Goal: Task Accomplishment & Management: Manage account settings

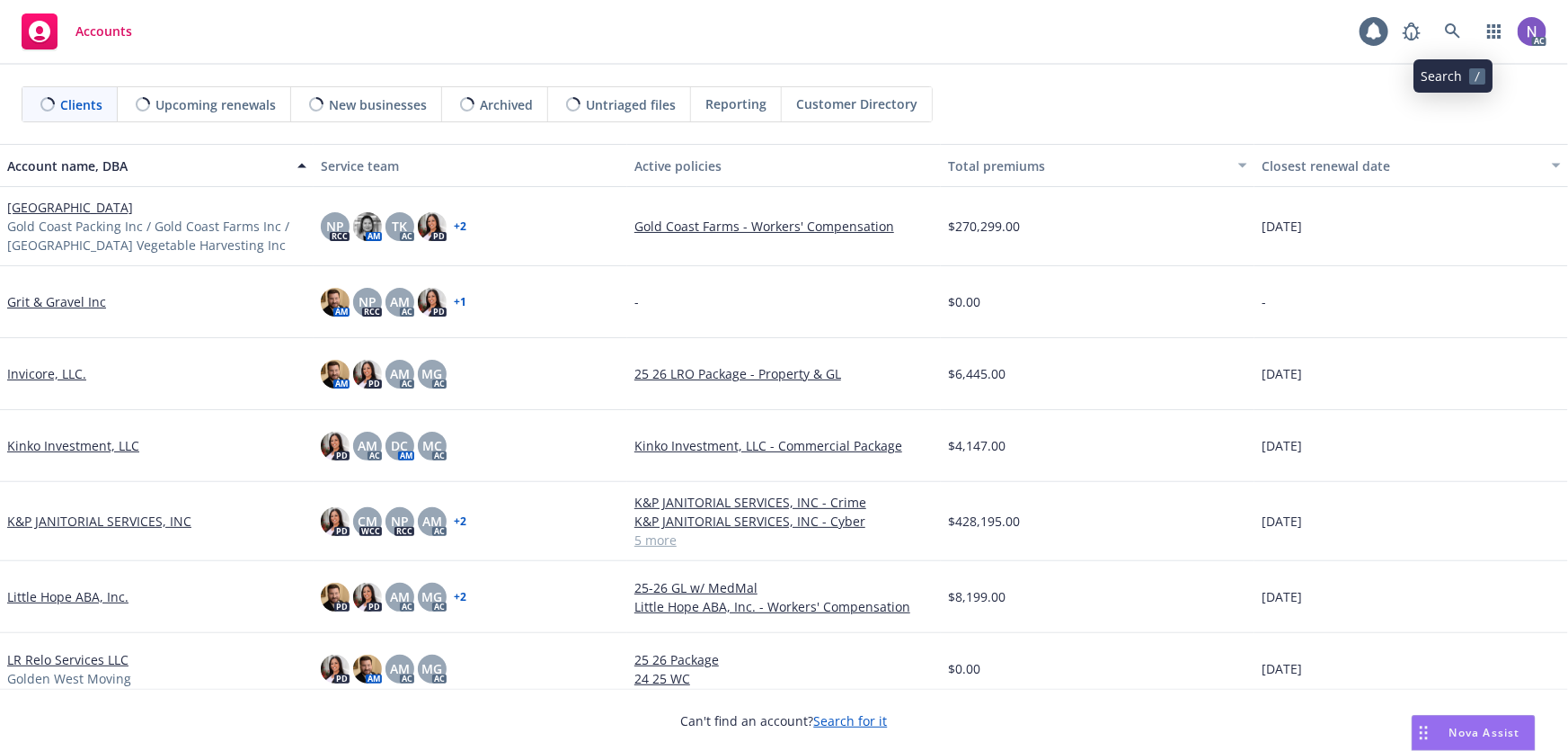
click at [1458, 36] on icon at bounding box center [1453, 31] width 15 height 16
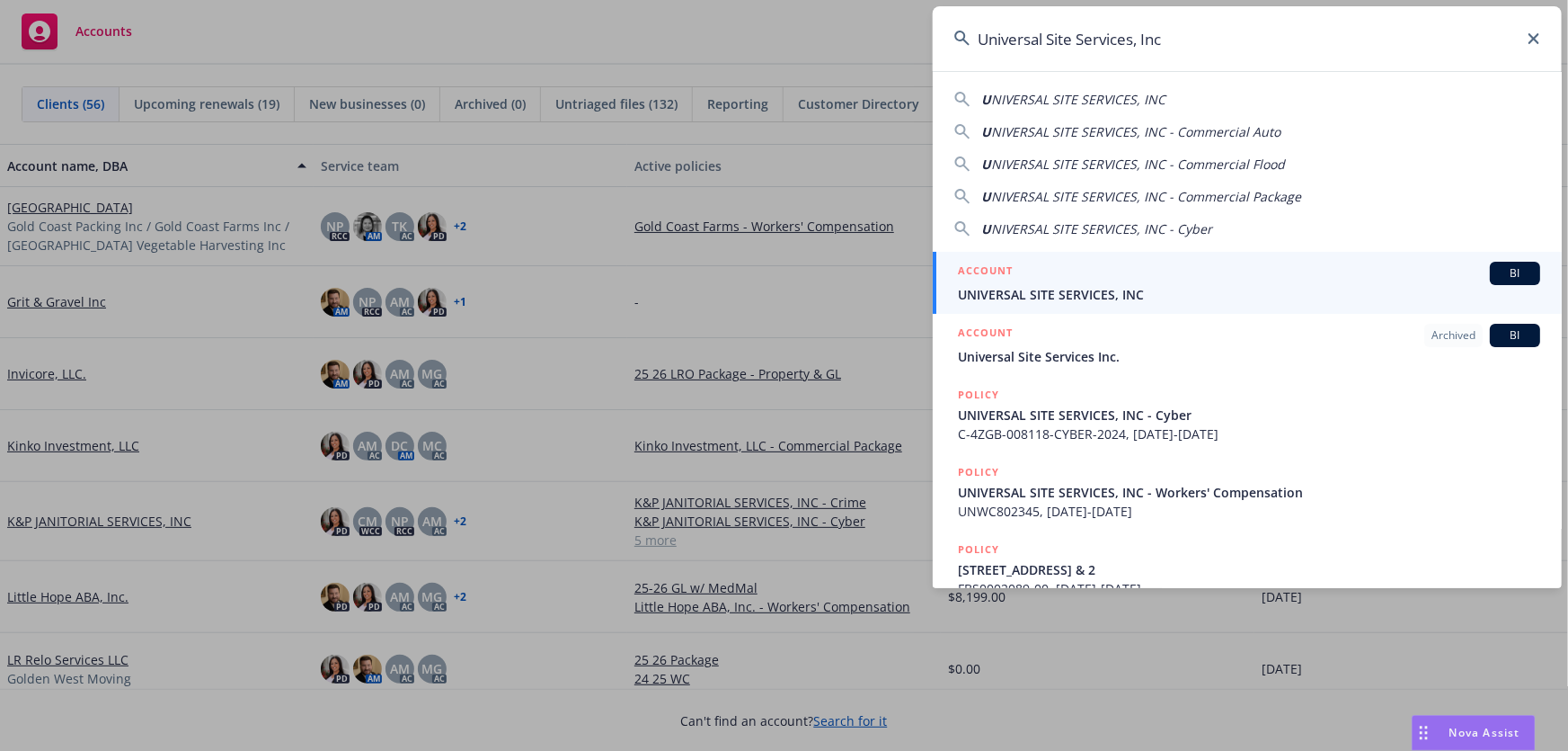
type input "Universal Site Services, Inc"
click at [1170, 294] on span "UNIVERSAL SITE SERVICES, INC" at bounding box center [1248, 294] width 582 height 18
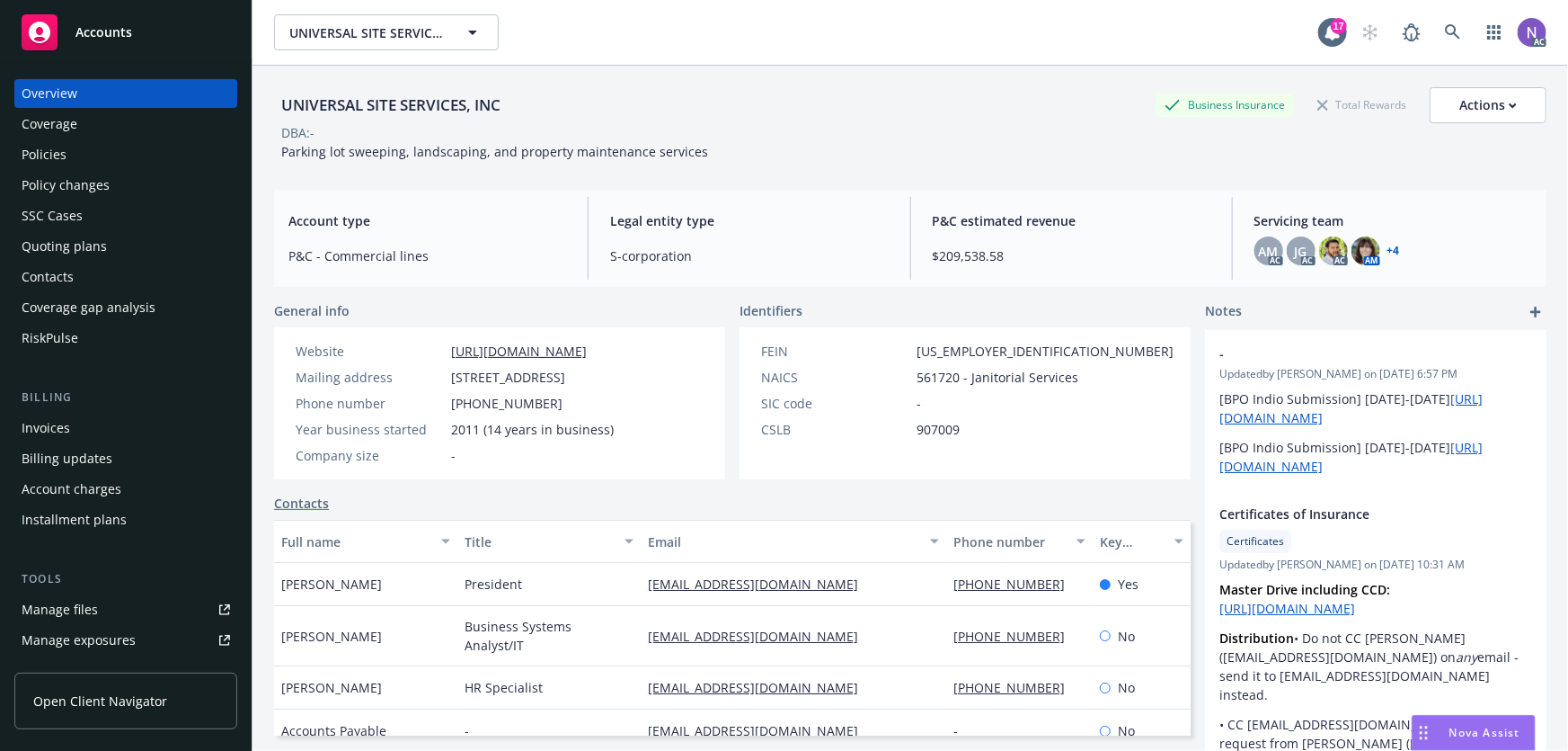
click at [126, 193] on div "Policy changes" at bounding box center [125, 185] width 208 height 29
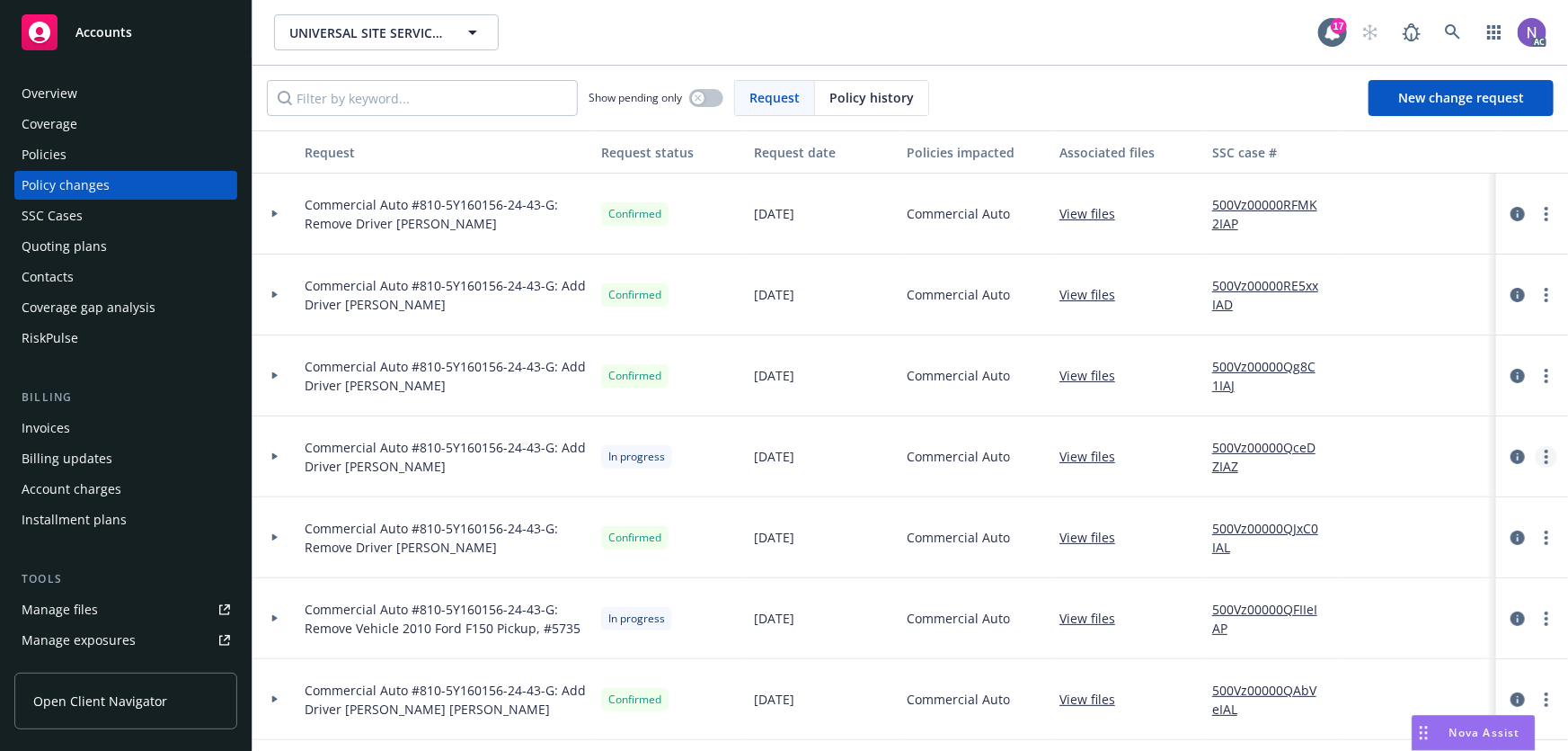
click at [1536, 447] on link "more" at bounding box center [1547, 456] width 21 height 21
click at [1373, 607] on link "Resume workflow" at bounding box center [1391, 600] width 308 height 36
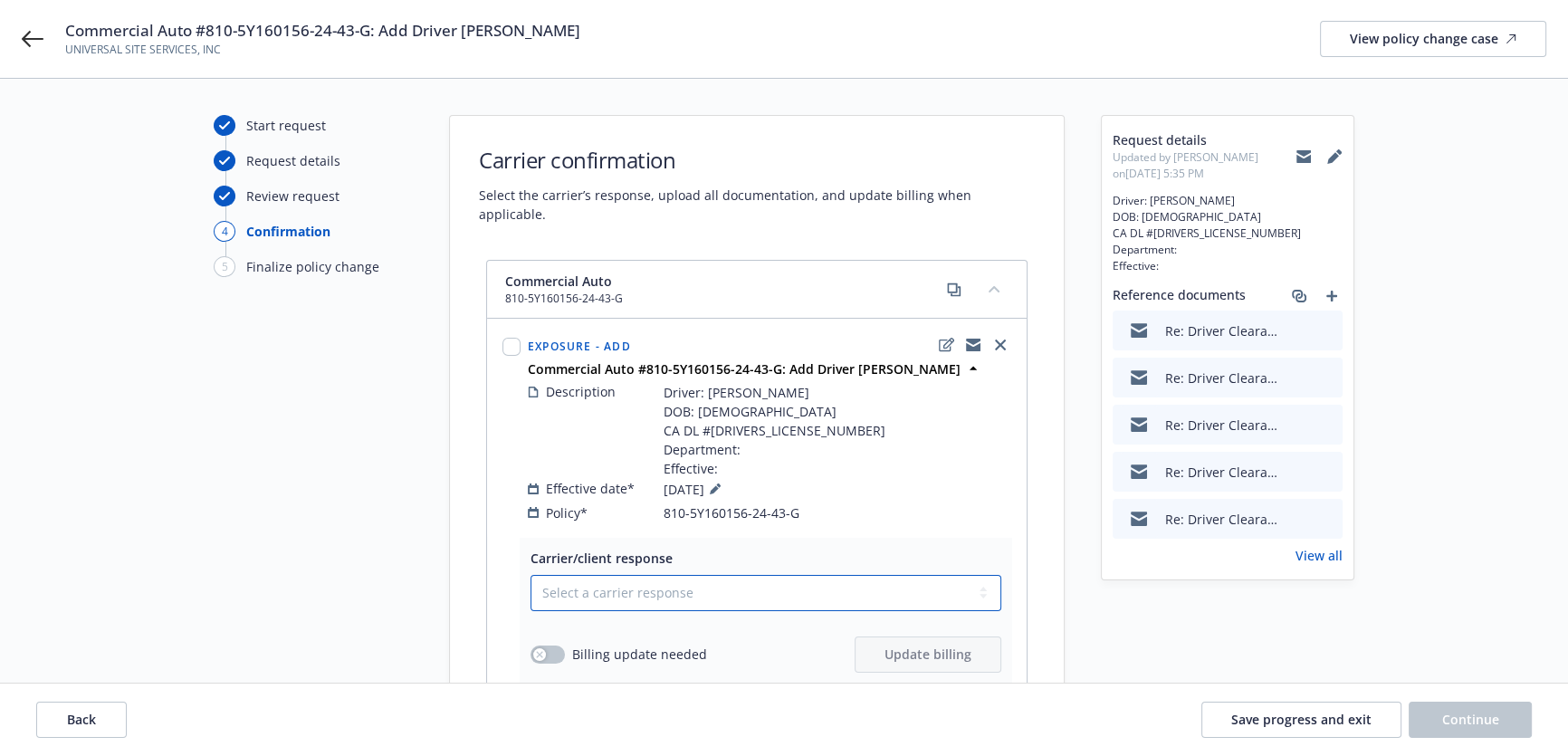
click at [798, 575] on select "Select a carrier response Accepted Accepted with revision No endorsement needed…" at bounding box center [766, 592] width 470 height 36
select select "DECLINED_BY_CLIENT"
click at [531, 575] on select "Select a carrier response Accepted Accepted with revision No endorsement needed…" at bounding box center [766, 592] width 470 height 36
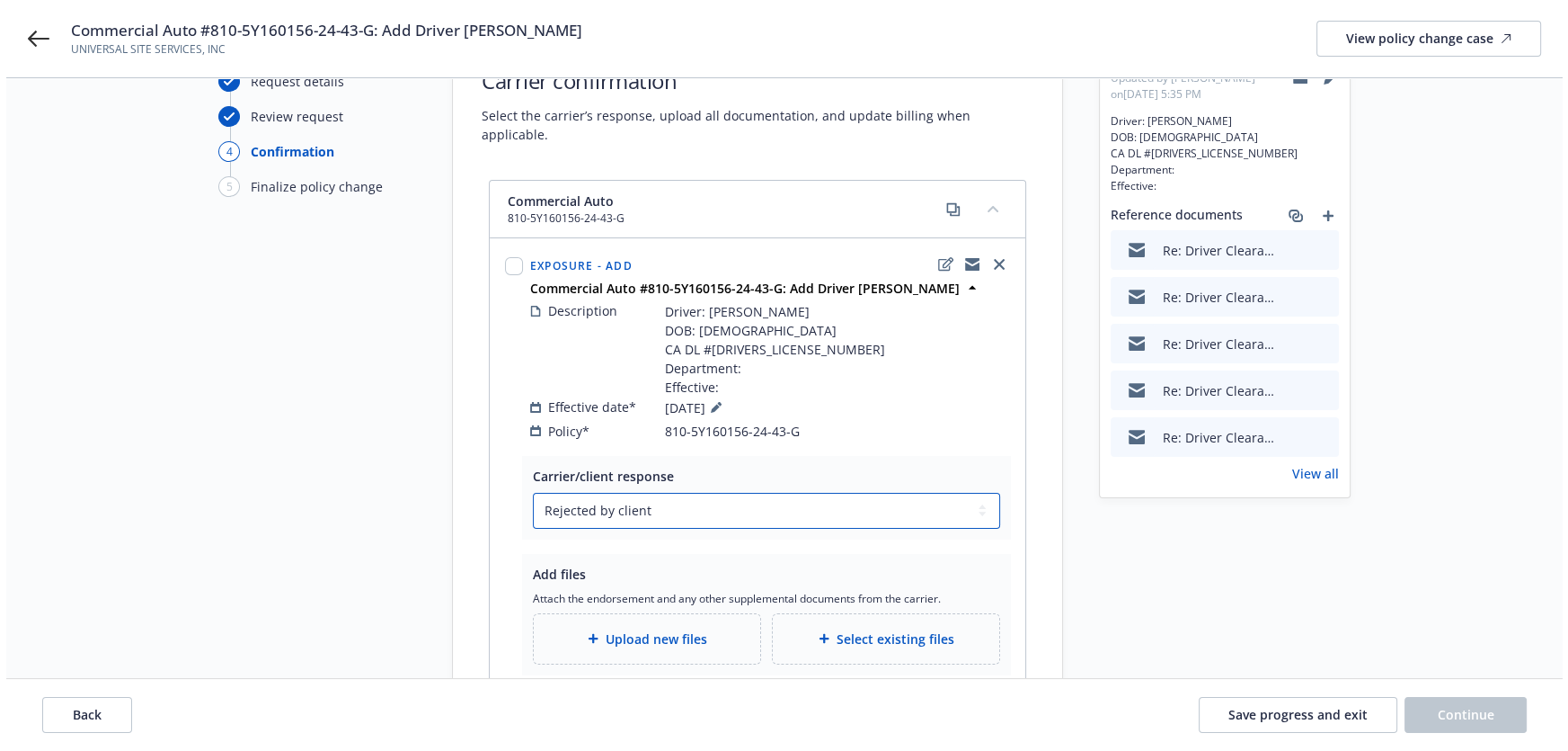
scroll to position [81, 0]
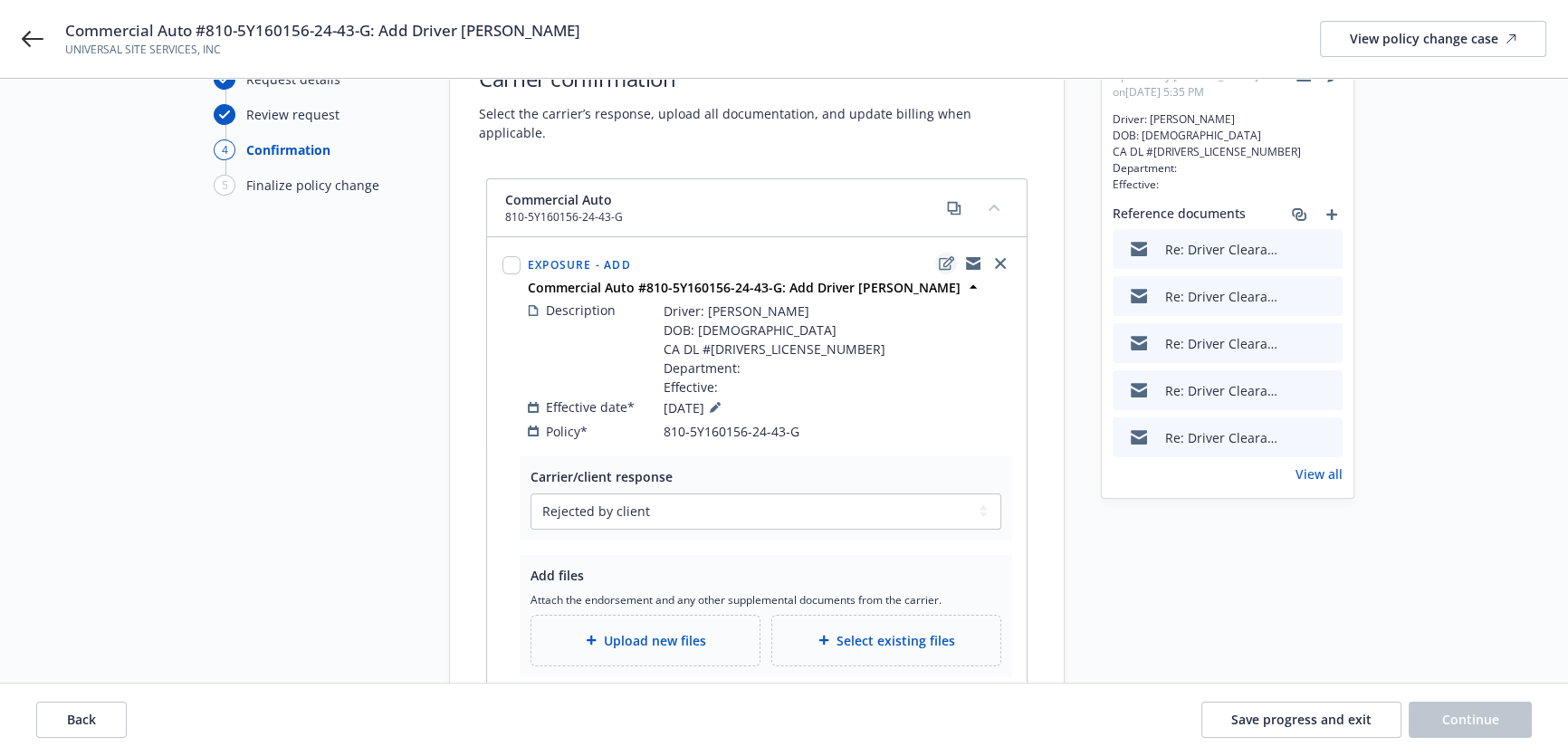
click at [950, 257] on icon "edit" at bounding box center [946, 263] width 16 height 15
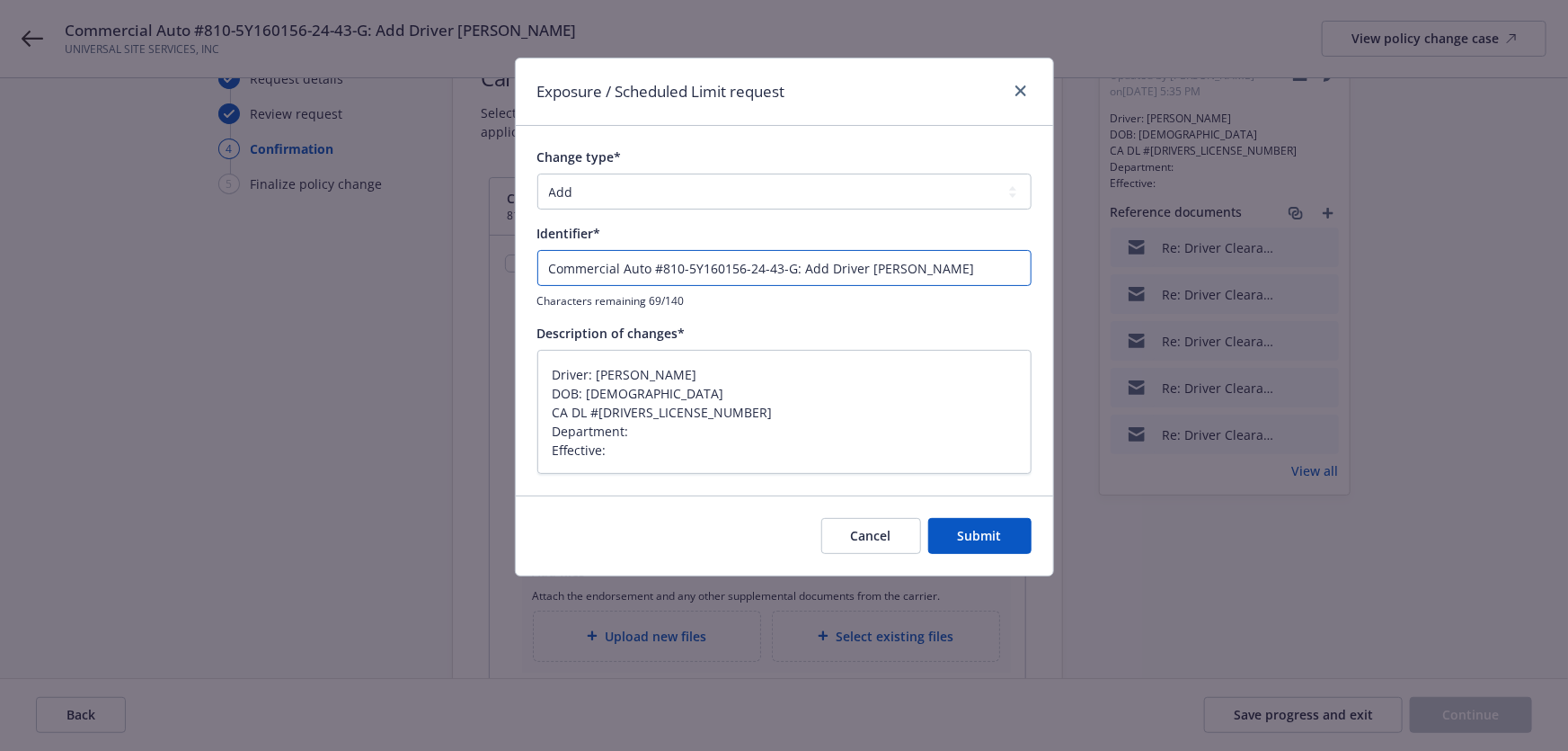
click at [979, 263] on input "Commercial Auto #810-5Y160156-24-43-G: Add Driver [PERSON_NAME]" at bounding box center [784, 267] width 494 height 36
click at [1015, 268] on input "Commercial Auto #810-5Y160156-24-43-G: Add Driver [PERSON_NAME]" at bounding box center [784, 267] width 494 height 36
type input "Commercial Auto #810-5Y160156-24-43-G: Add Driver [PERSON_NAME]"
type textarea "x"
type input "Commercial Auto #810-5Y160156-24-43-G: Add Driver [PERSON_NAME] ("
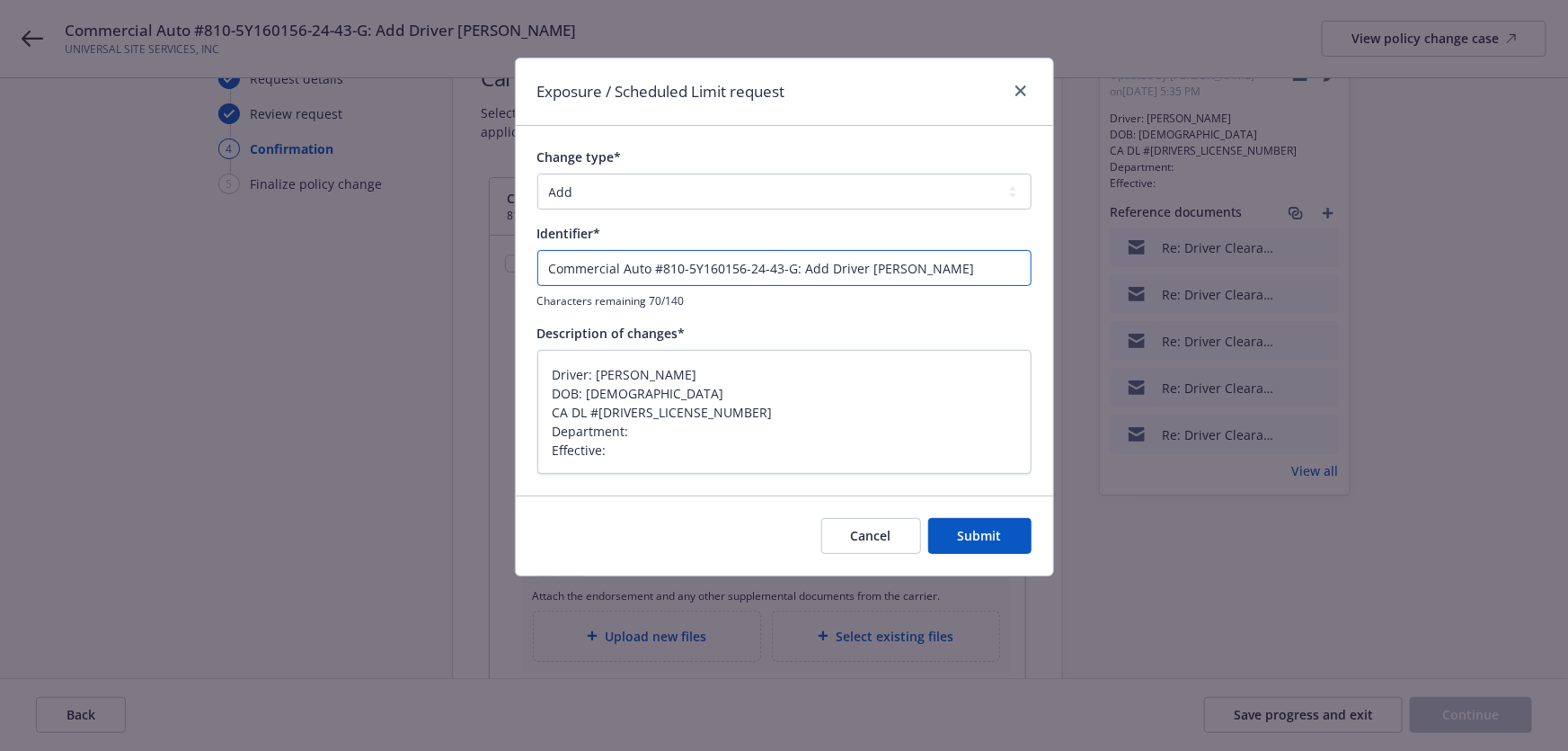
type textarea "x"
type input "Commercial Auto #810-5Y160156-24-43-G: Add Driver [PERSON_NAME] (n"
type textarea "x"
type input "Commercial Auto #810-5Y160156-24-43-G: Add Driver [PERSON_NAME] (no"
type textarea "x"
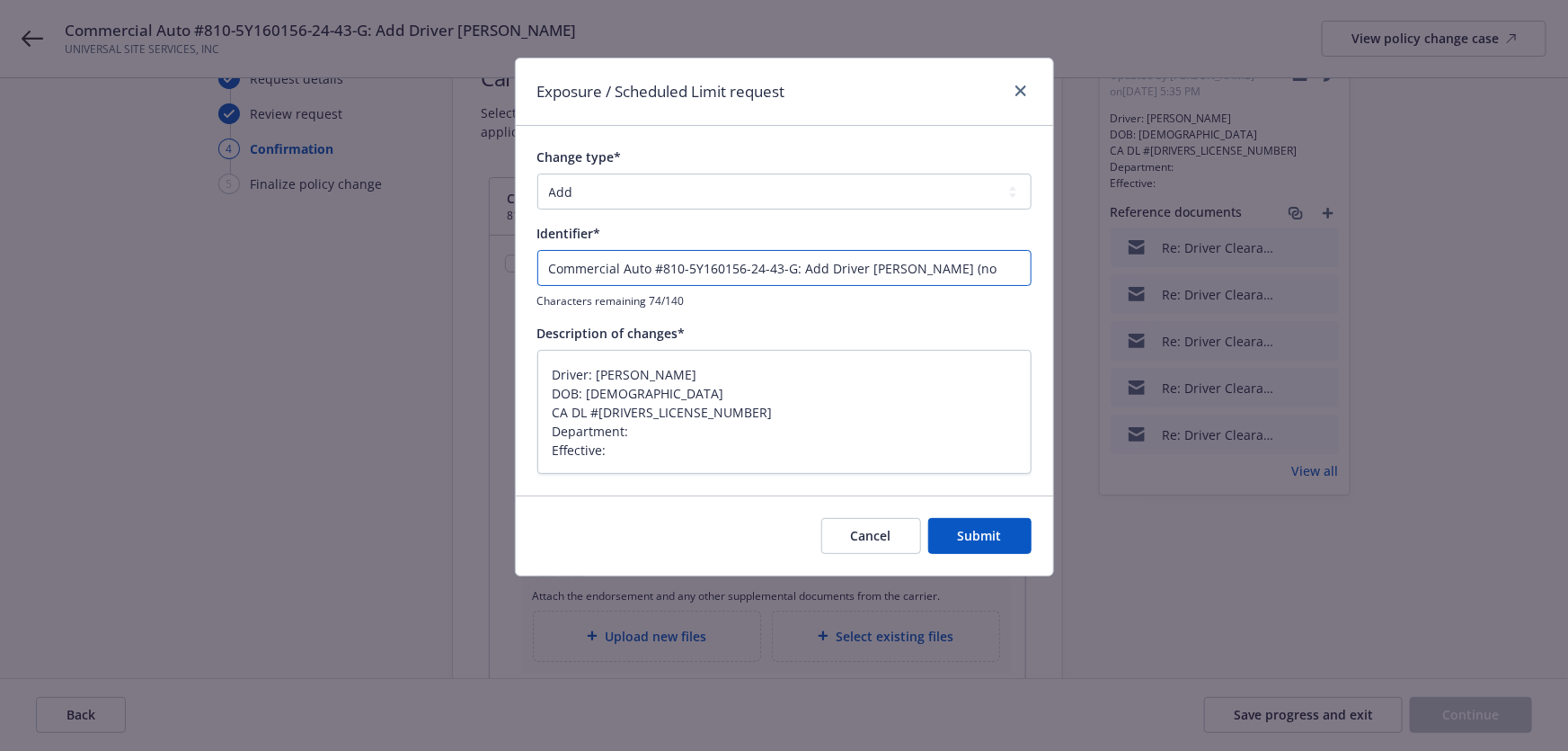
type input "Commercial Auto #810-5Y160156-24-43-G: Add Driver [PERSON_NAME] (not"
type textarea "x"
type input "Commercial Auto #810-5Y160156-24-43-G: Add Driver [PERSON_NAME] (not"
type textarea "x"
type input "Commercial Auto #810-5Y160156-24-43-G: Add Driver [PERSON_NAME] (not A"
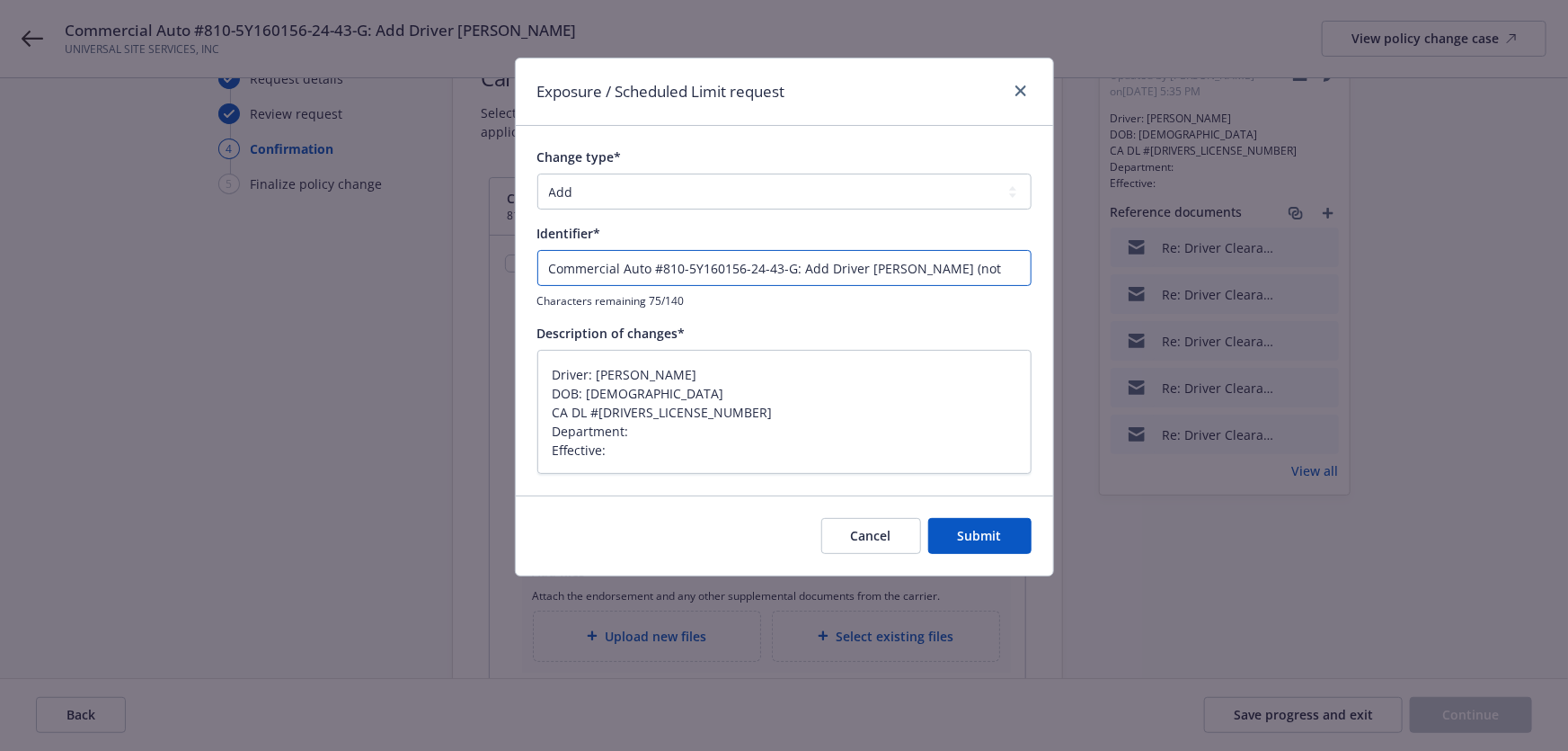
type textarea "x"
type input "Commercial Auto #810-5Y160156-24-43-G: Add Driver [PERSON_NAME] (not"
type textarea "x"
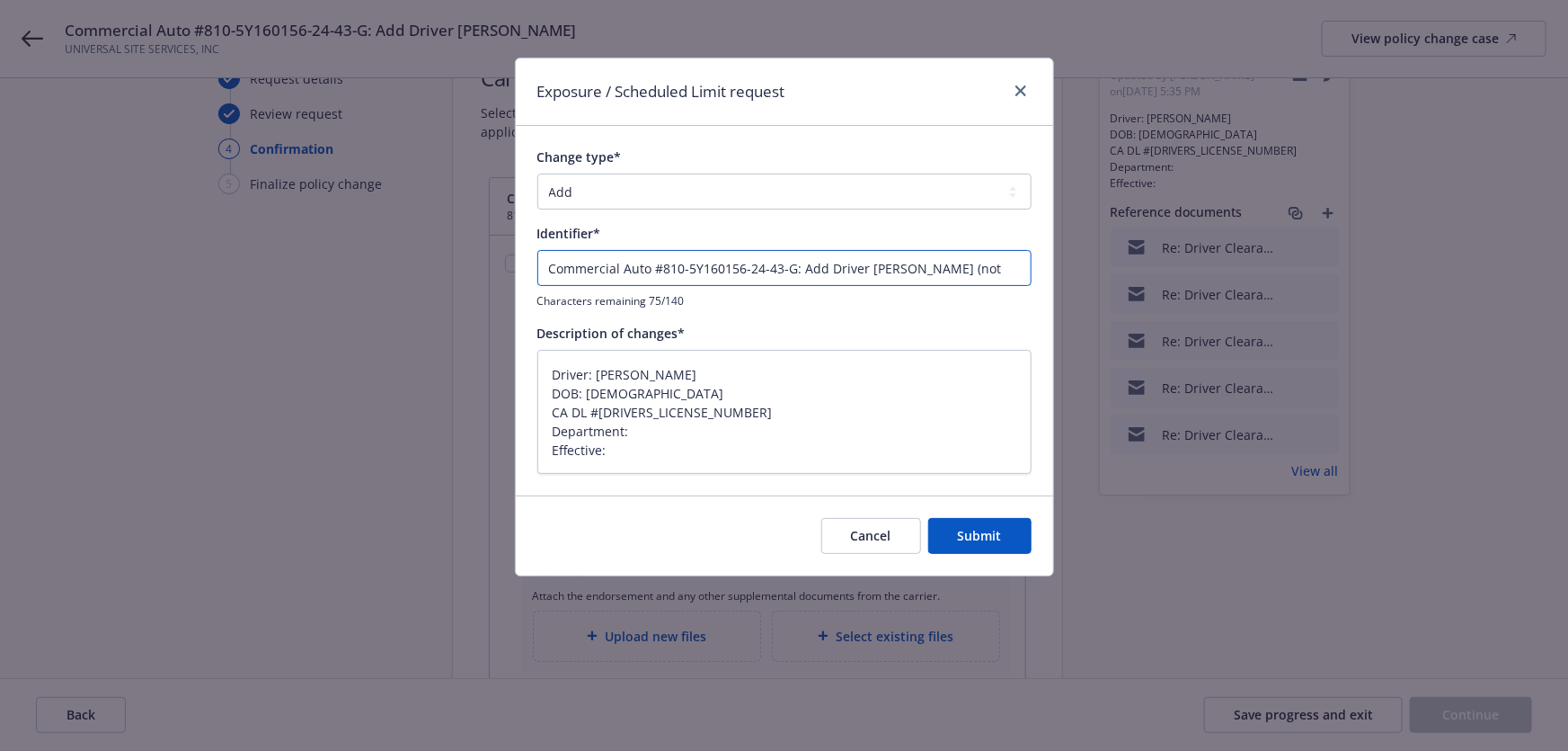
type input "Commercial Auto #810-5Y160156-24-43-G: Add Driver [PERSON_NAME] (not a"
type textarea "x"
type input "Commercial Auto #810-5Y160156-24-43-G: Add Driver [PERSON_NAME] (not ad"
type textarea "x"
type input "Commercial Auto #810-5Y160156-24-43-G: Add Driver [PERSON_NAME] (not add"
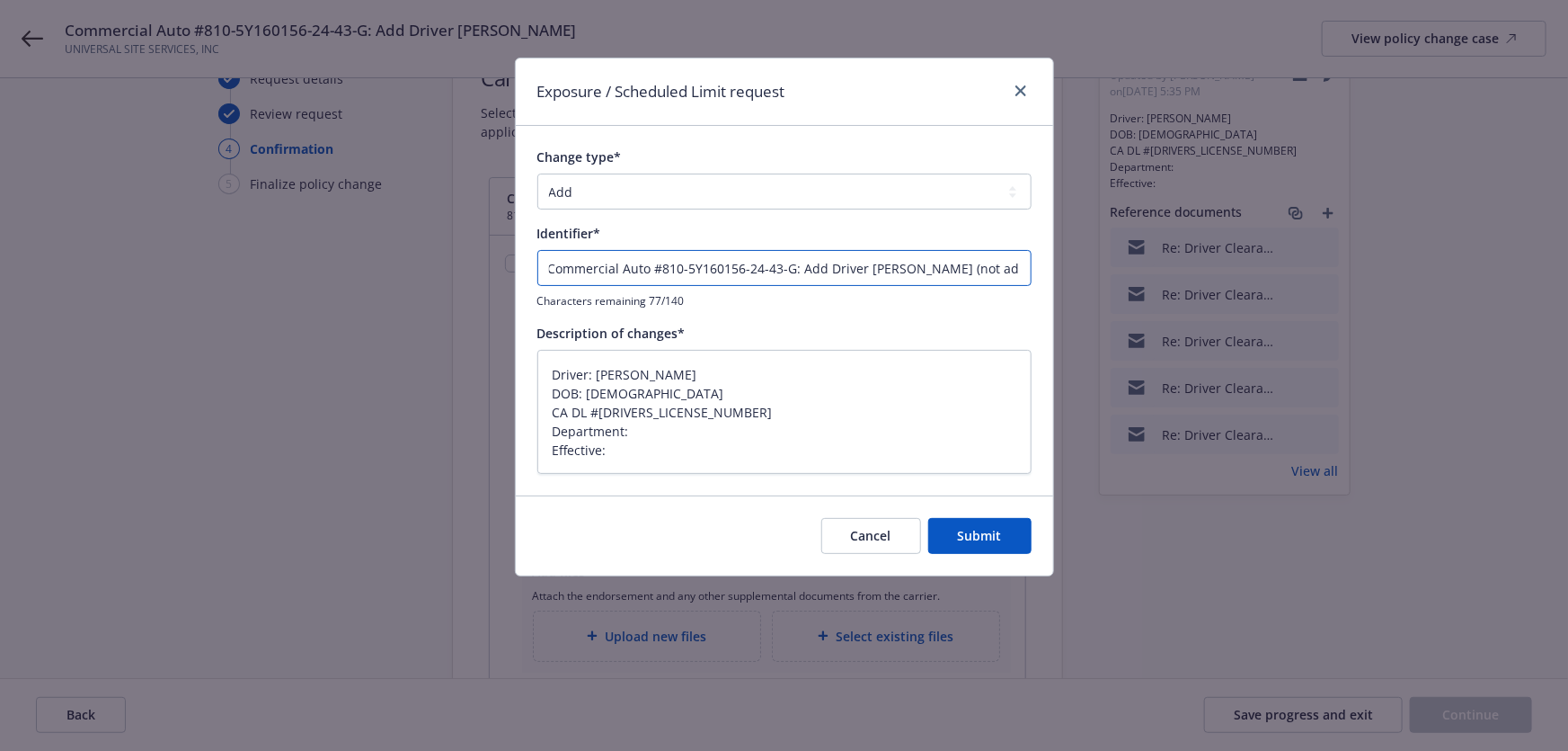
type textarea "x"
type input "Commercial Auto #810-5Y160156-24-43-G: Add Driver [PERSON_NAME] (not adde"
type textarea "x"
type input "Commercial Auto #810-5Y160156-24-43-G: Add Driver [PERSON_NAME] (not added"
type textarea "x"
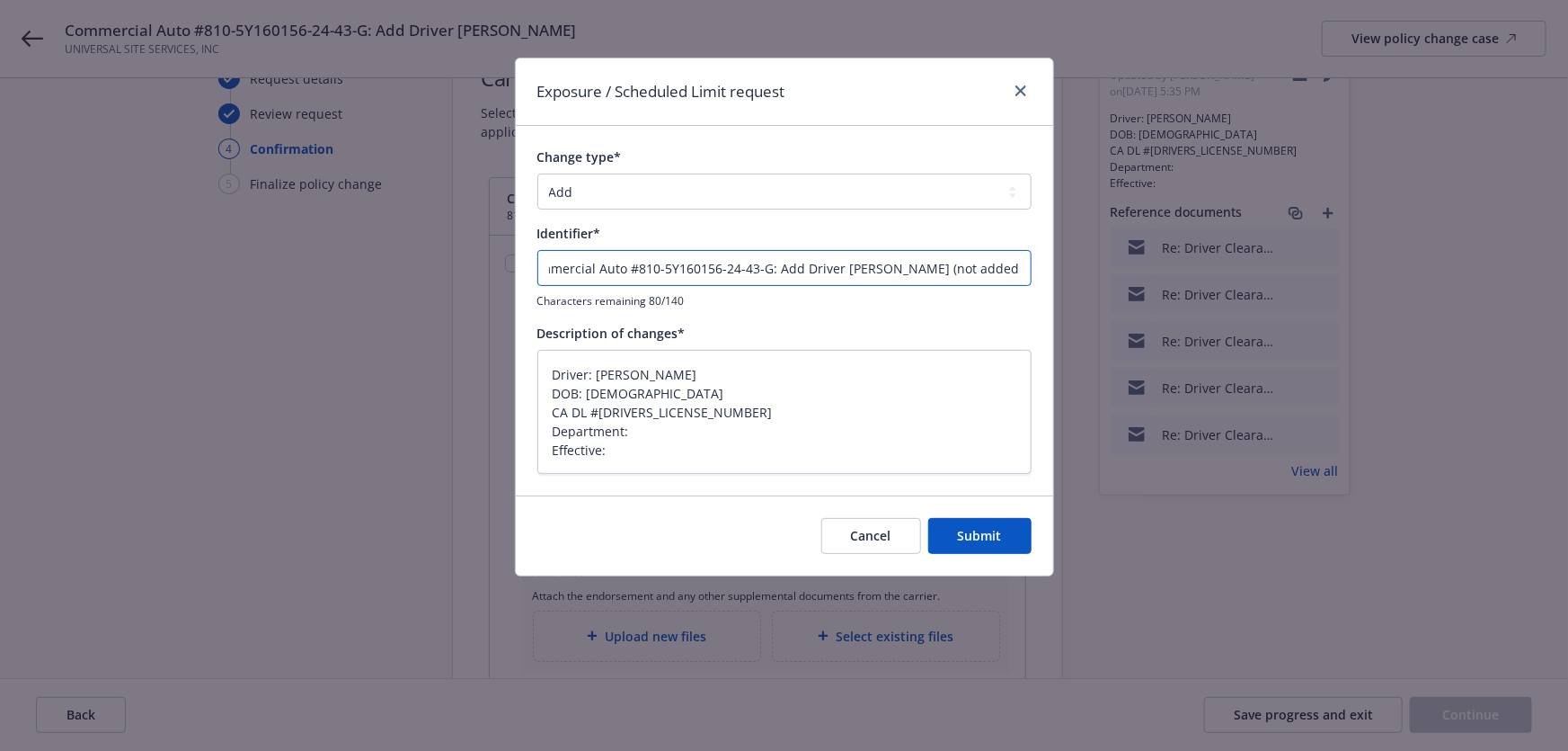
type input "Commercial Auto #810-5Y160156-24-43-G: Add Driver [PERSON_NAME] (not added)"
type textarea "x"
type input "Commercial Auto #810-5Y160156-24-43-G: Add Driver [PERSON_NAME] (not added)"
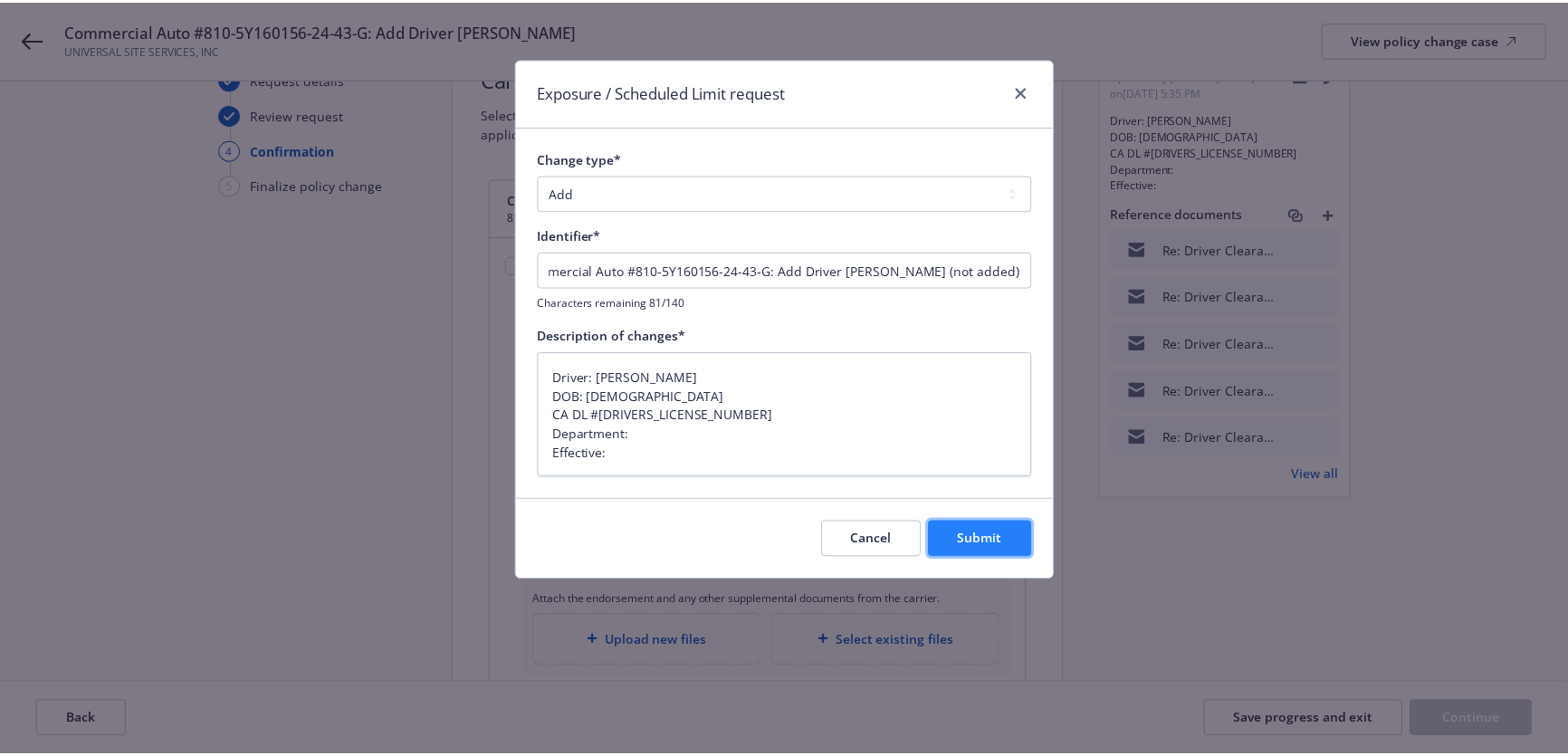
scroll to position [0, 0]
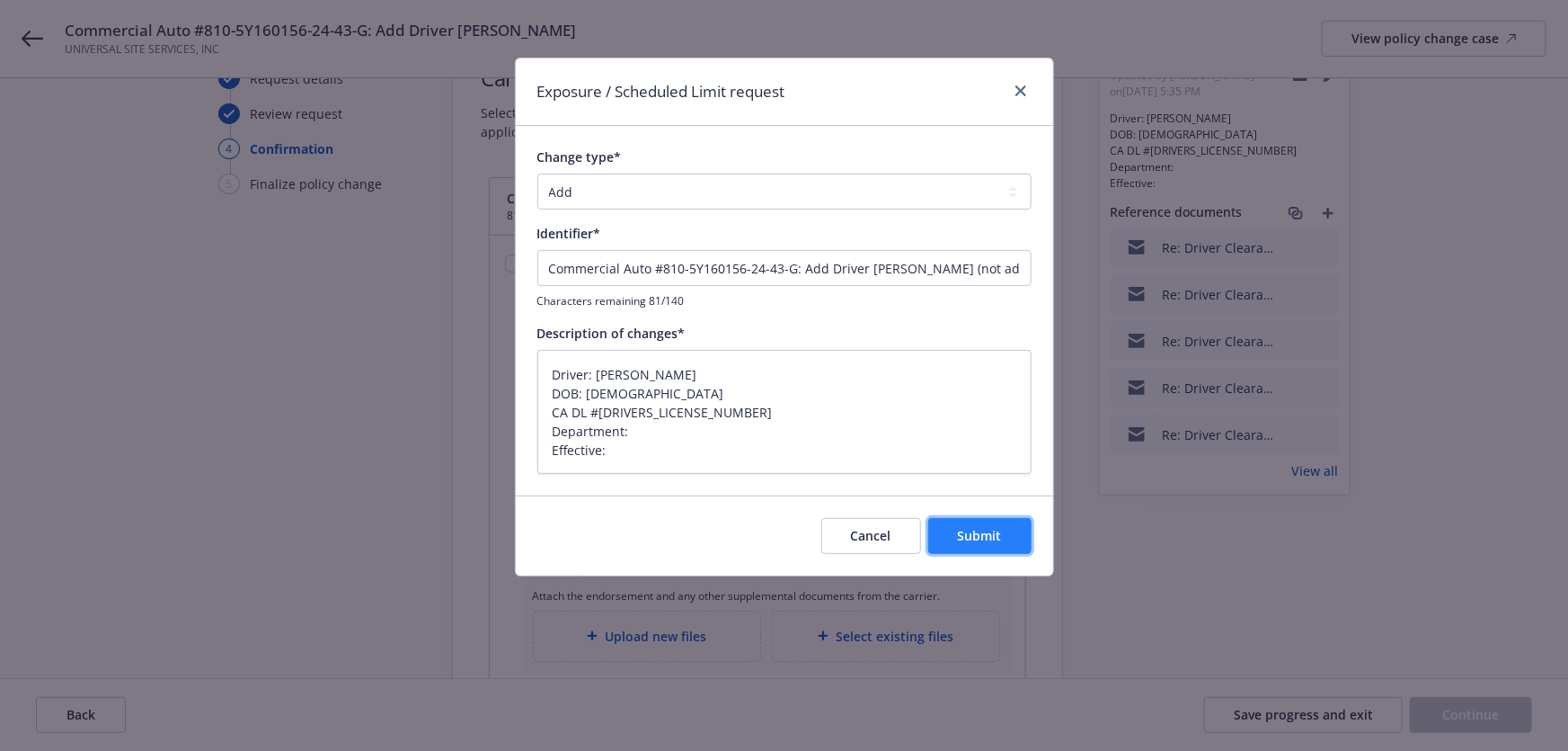
click at [999, 550] on button "Submit" at bounding box center [979, 535] width 104 height 36
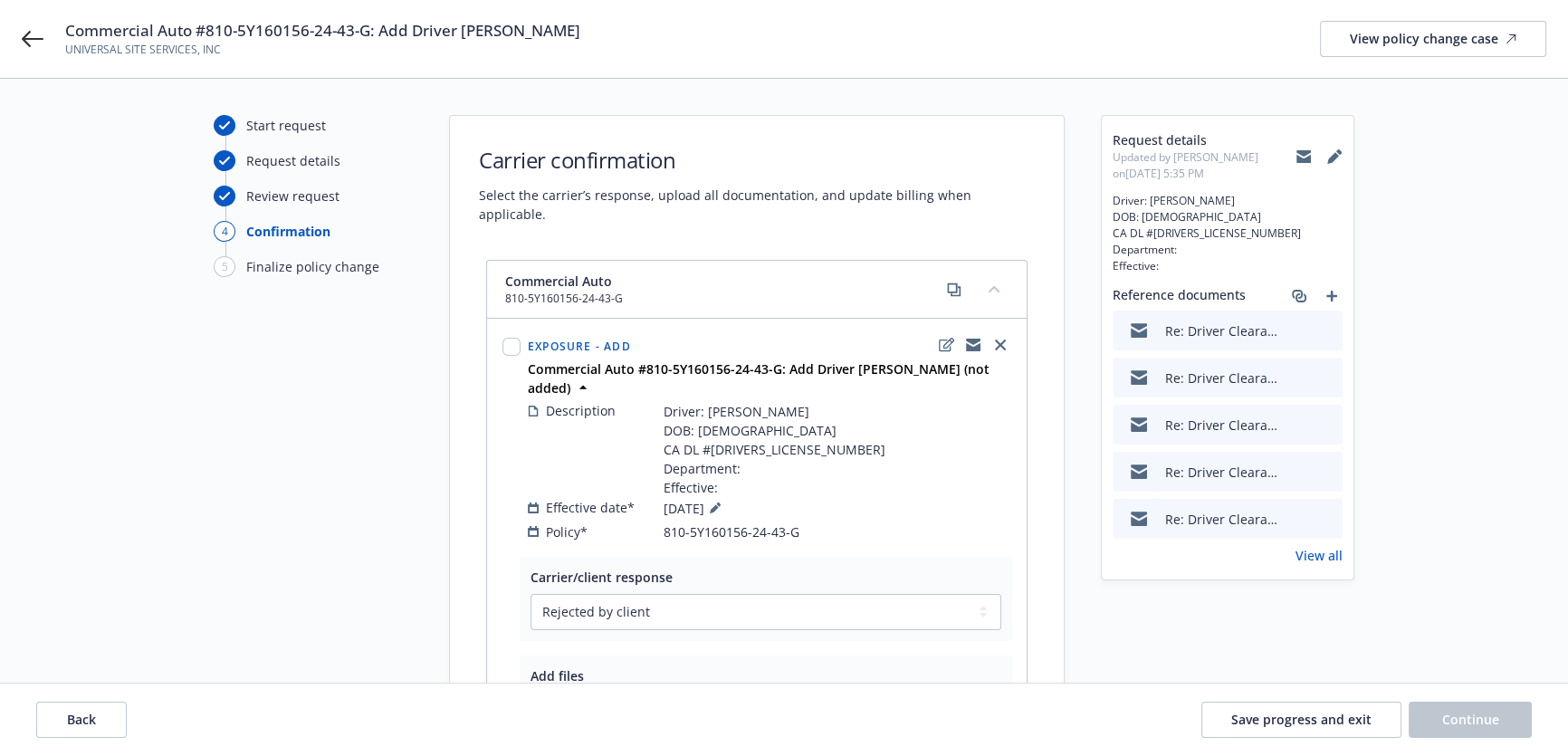
click at [1343, 157] on div "Request details Updated by [PERSON_NAME] on [DATE] 5:35 PM Driver: [PERSON_NAME…" at bounding box center [1227, 347] width 252 height 463
click at [1333, 155] on icon at bounding box center [1333, 158] width 12 height 12
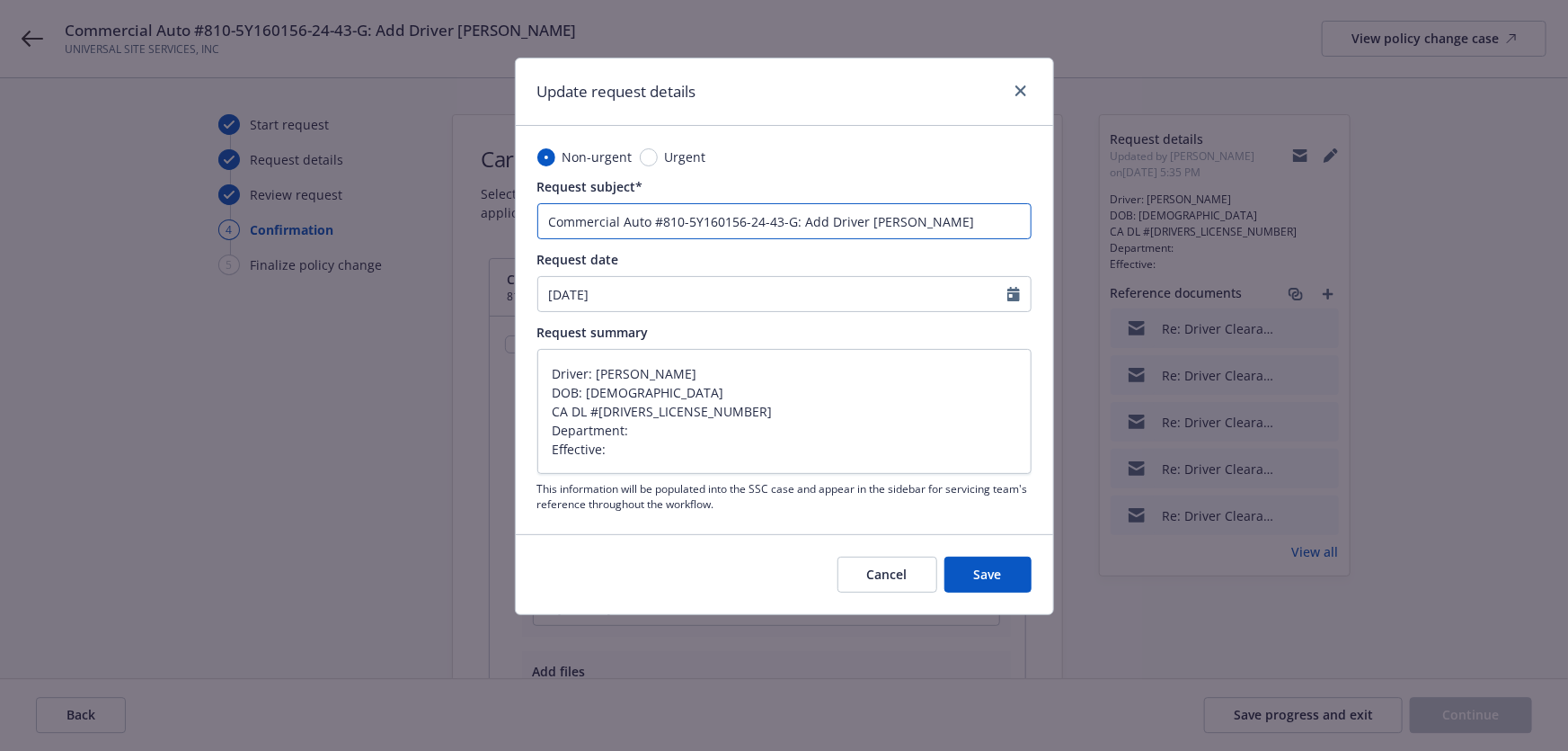
click at [1002, 209] on input "Commercial Auto #810-5Y160156-24-43-G: Add Driver [PERSON_NAME]" at bounding box center [784, 221] width 494 height 36
type textarea "x"
type input "Commercial Auto #810-5Y160156-24-43-G: Add Driver [PERSON_NAME]"
type textarea "x"
type input "Commercial Auto #810-5Y160156-24-43-G: Add Driver [PERSON_NAME] ("
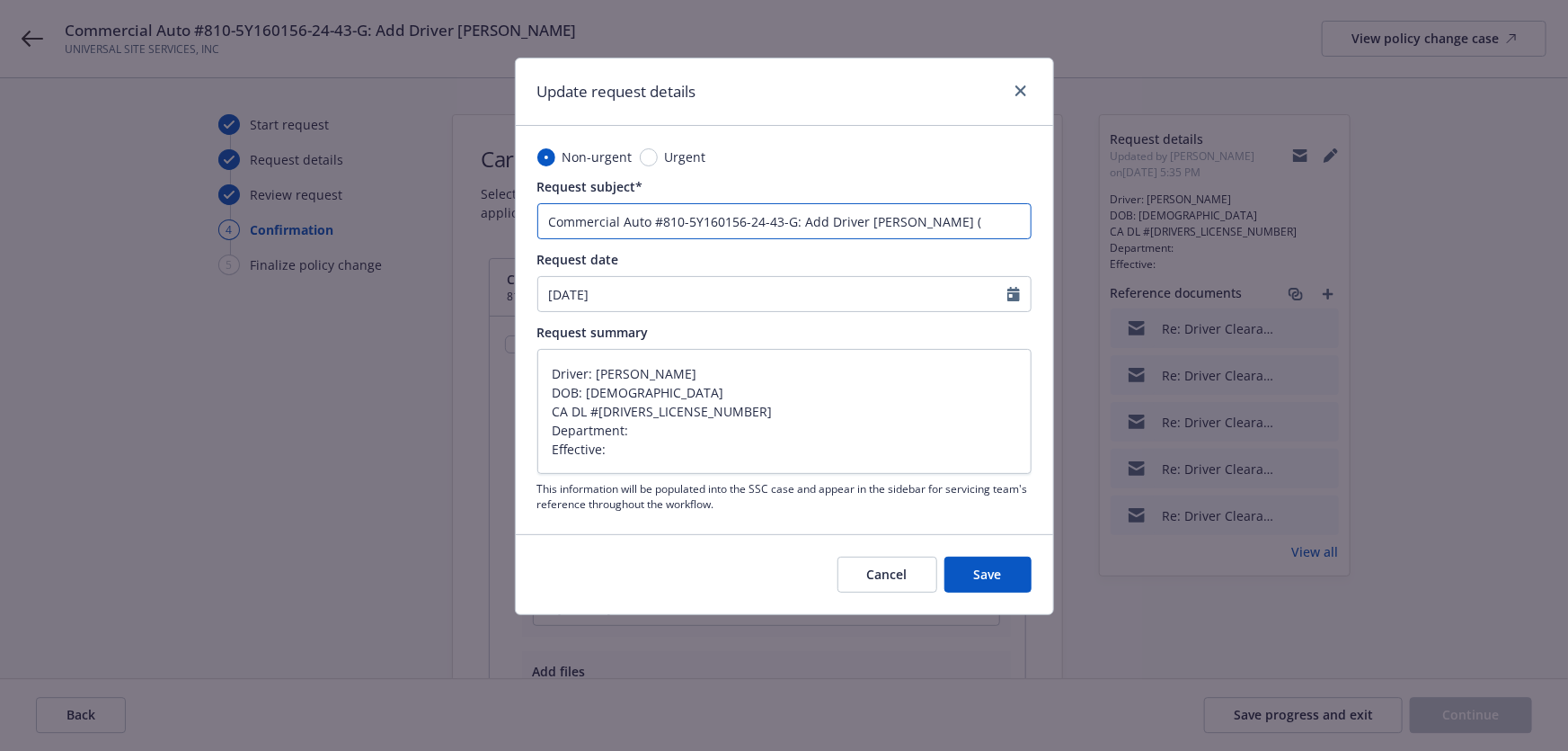
type textarea "x"
type input "Commercial Auto #810-5Y160156-24-43-G: Add Driver [PERSON_NAME] (n"
type textarea "x"
type input "Commercial Auto #810-5Y160156-24-43-G: Add Driver [PERSON_NAME] (not"
type textarea "x"
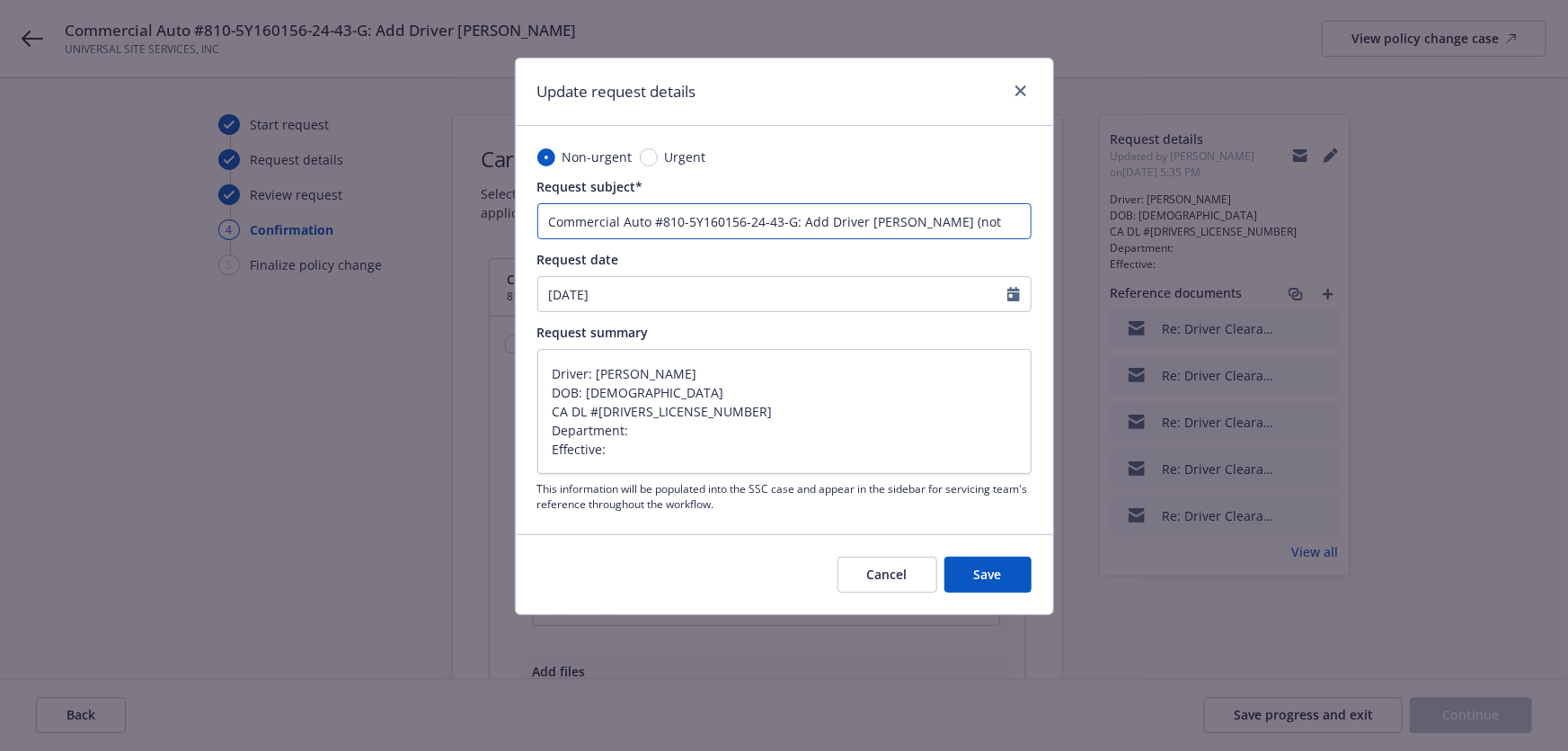
type input "Commercial Auto #810-5Y160156-24-43-G: Add Driver [PERSON_NAME] (not"
type textarea "x"
type input "Commercial Auto #810-5Y160156-24-43-G: Add Driver [PERSON_NAME] (not a"
type textarea "x"
type input "Commercial Auto #810-5Y160156-24-43-G: Add Driver [PERSON_NAME] (not ad"
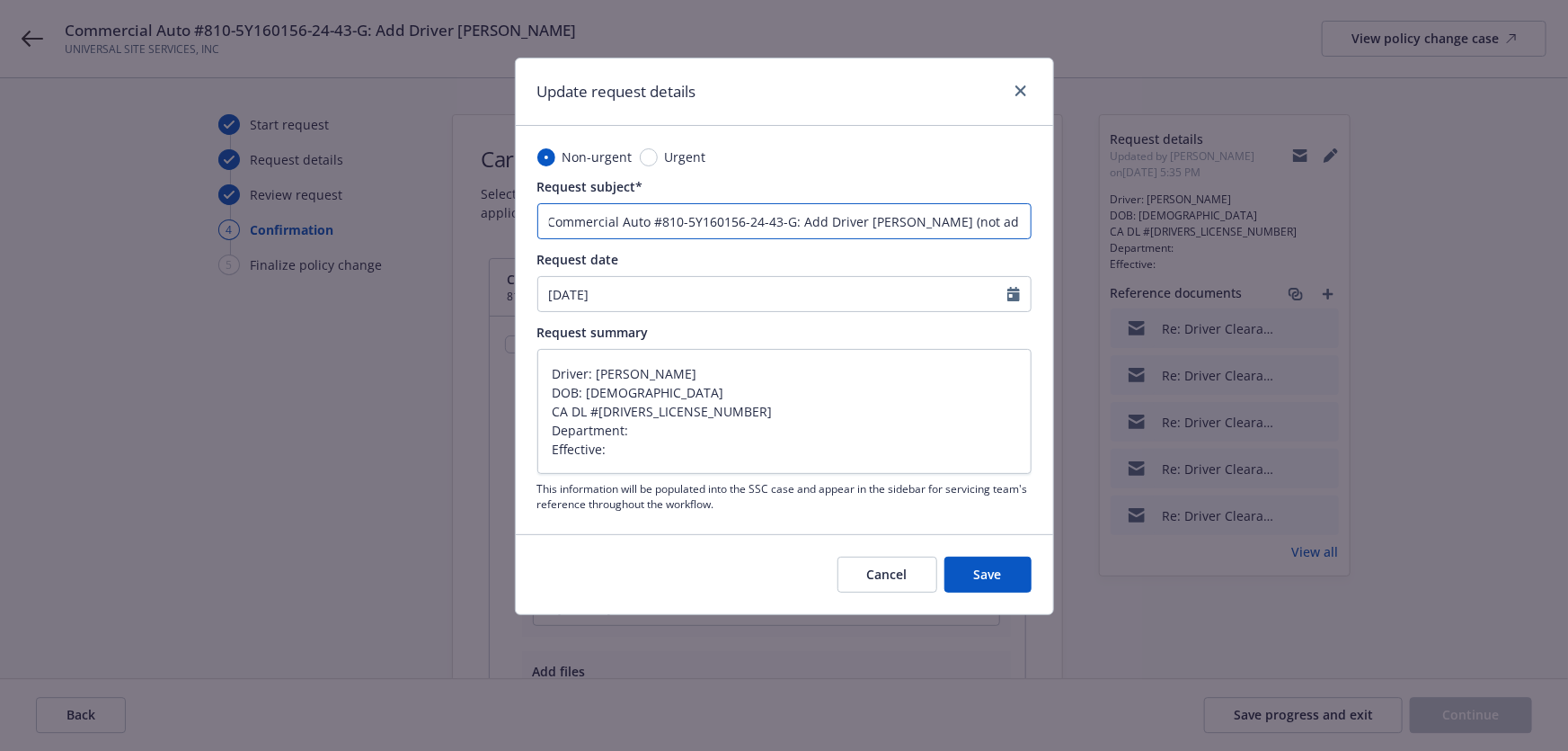
type textarea "x"
type input "Commercial Auto #810-5Y160156-24-43-G: Add Driver [PERSON_NAME] (not add"
type textarea "x"
type input "Commercial Auto #810-5Y160156-24-43-G: Add Driver [PERSON_NAME] (not adde"
type textarea "x"
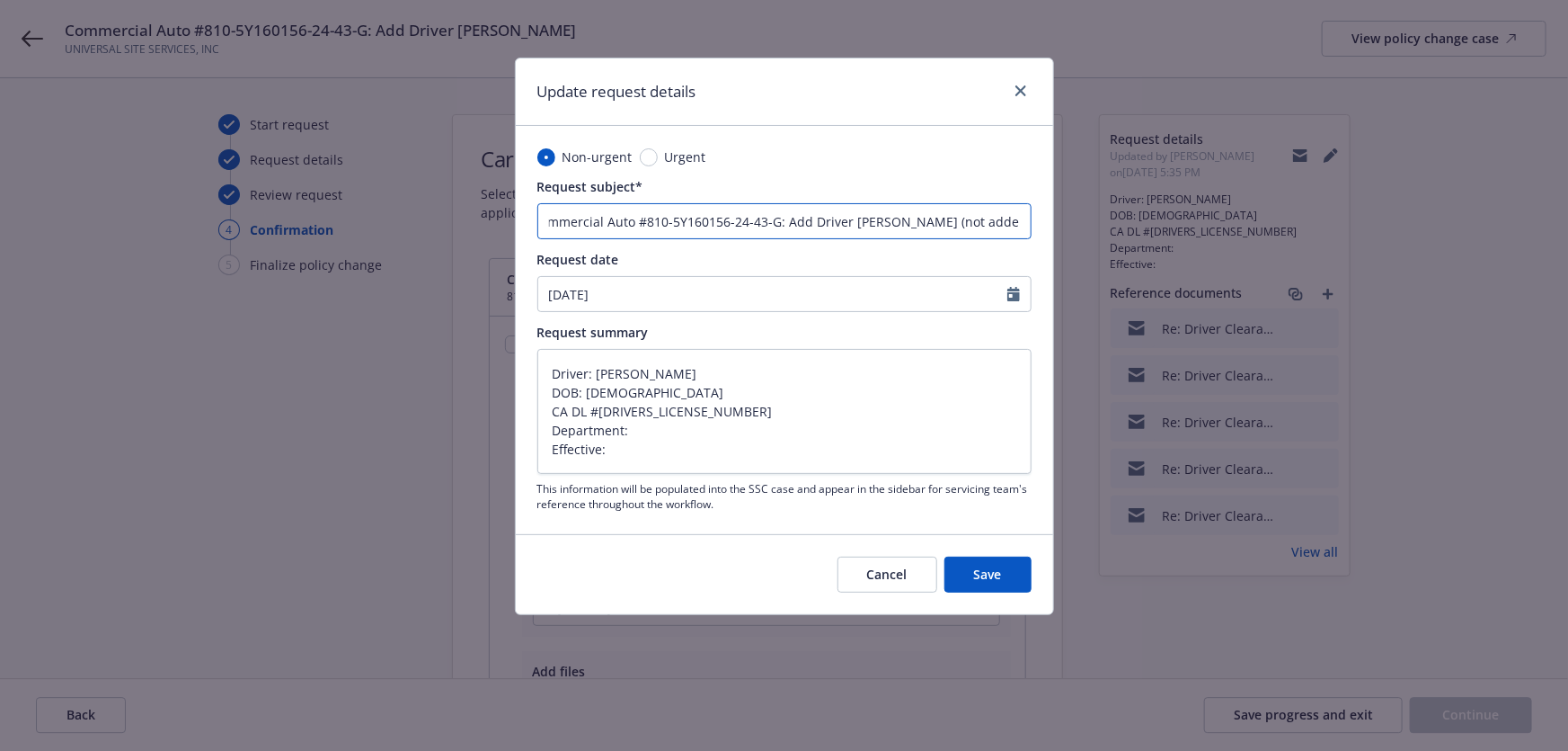
type input "Commercial Auto #810-5Y160156-24-43-G: Add Driver [PERSON_NAME] (not added"
type textarea "x"
type input "Commercial Auto #810-5Y160156-24-43-G: Add Driver [PERSON_NAME] (not added)"
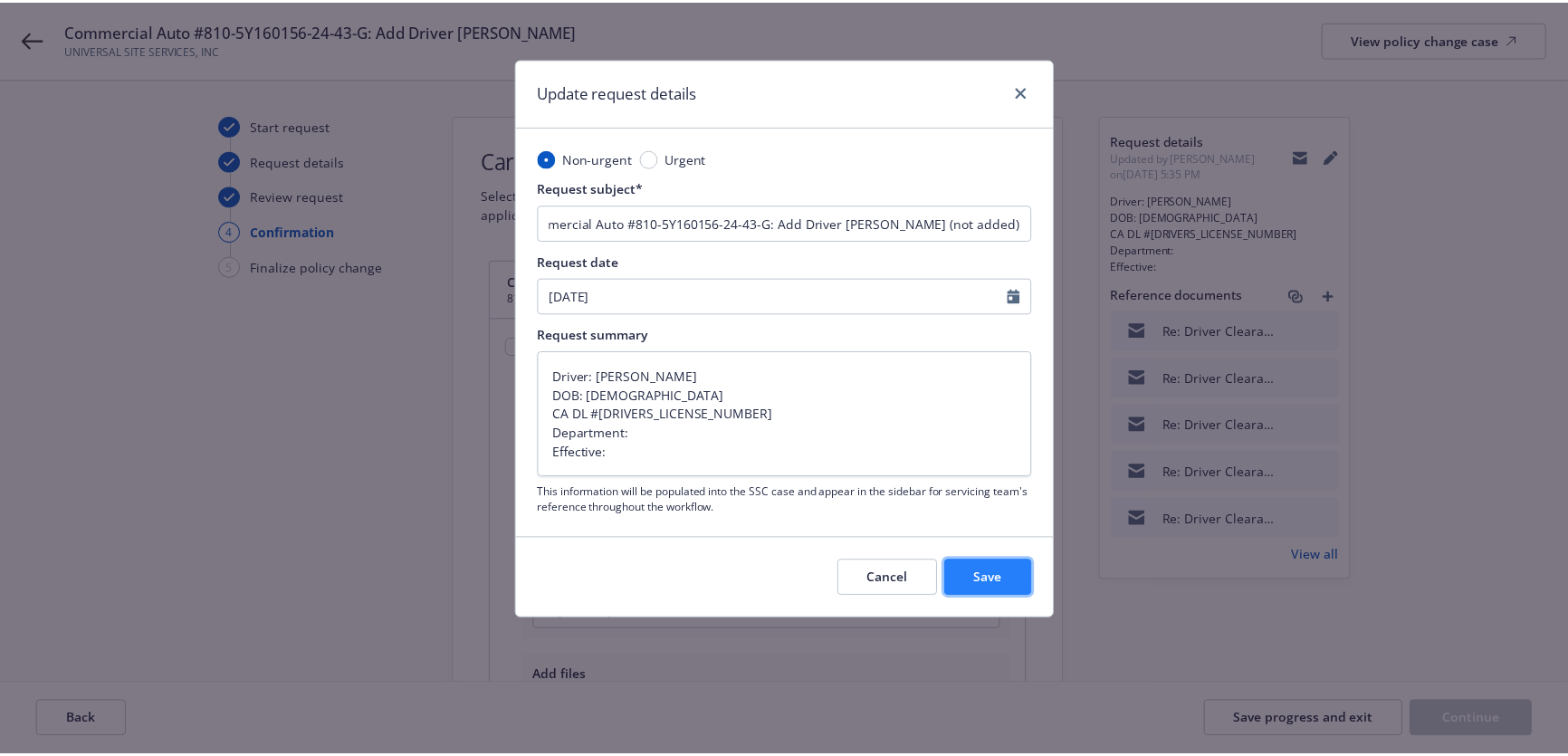
scroll to position [0, 0]
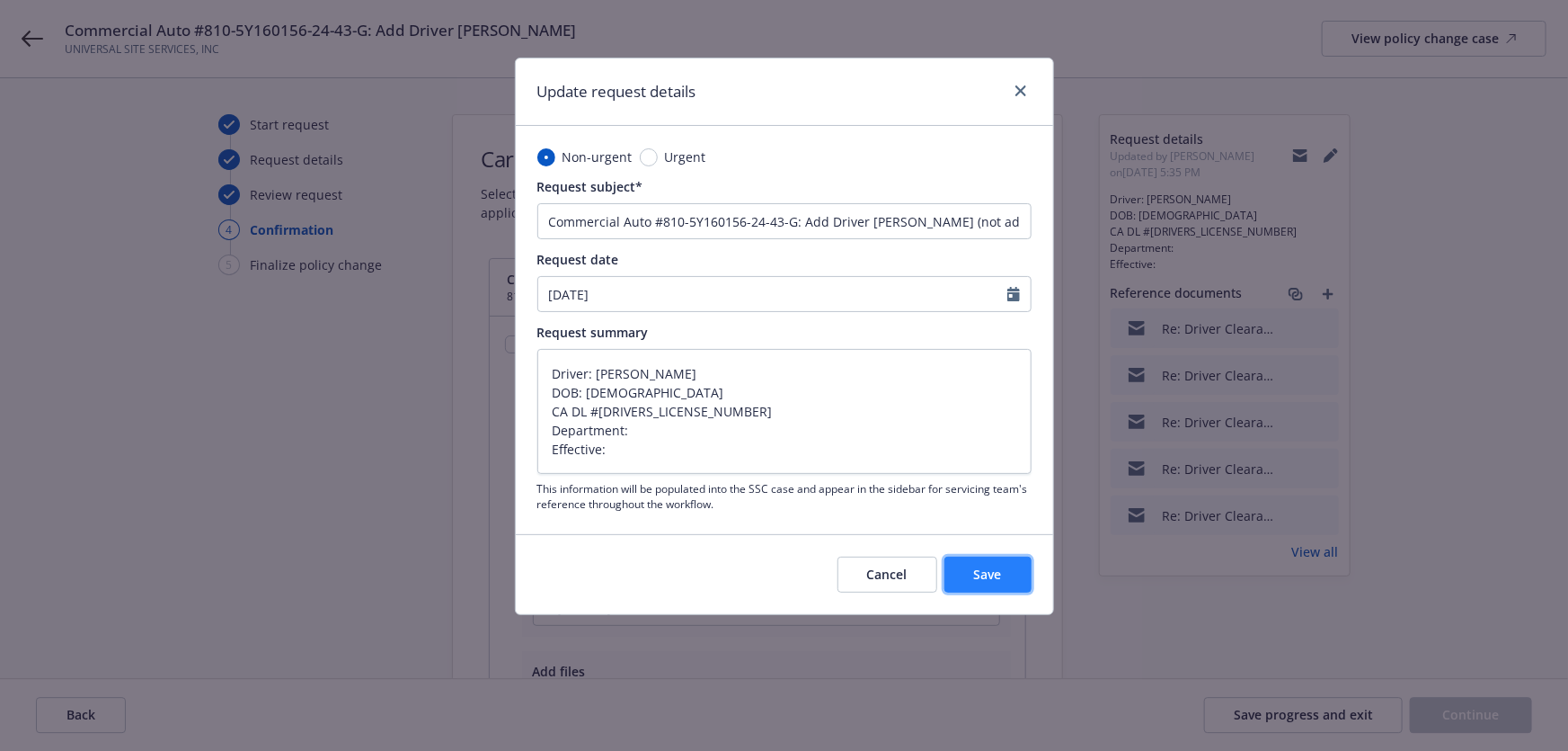
click at [961, 567] on button "Save" at bounding box center [988, 574] width 87 height 36
type textarea "x"
select select
type textarea "x"
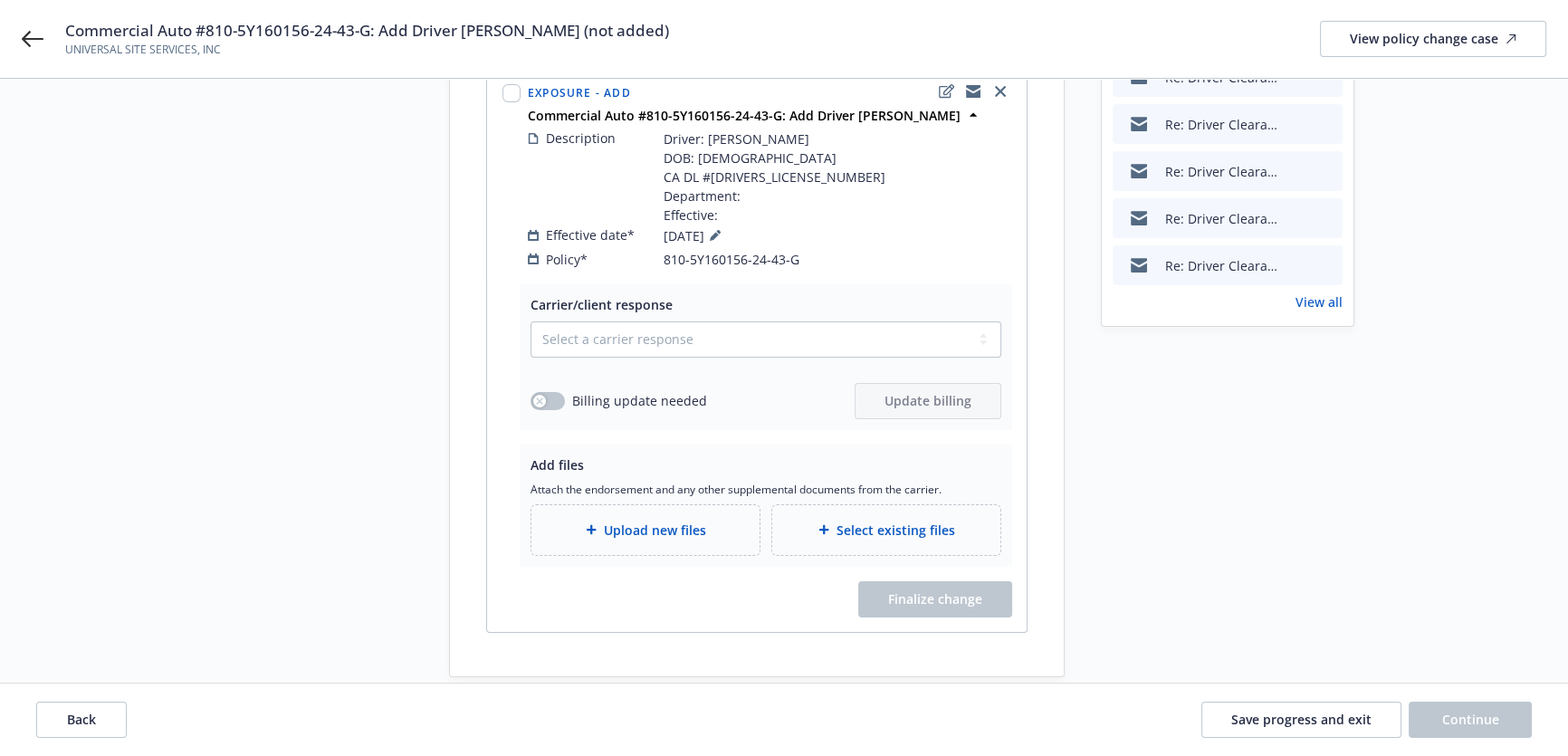
scroll to position [263, 0]
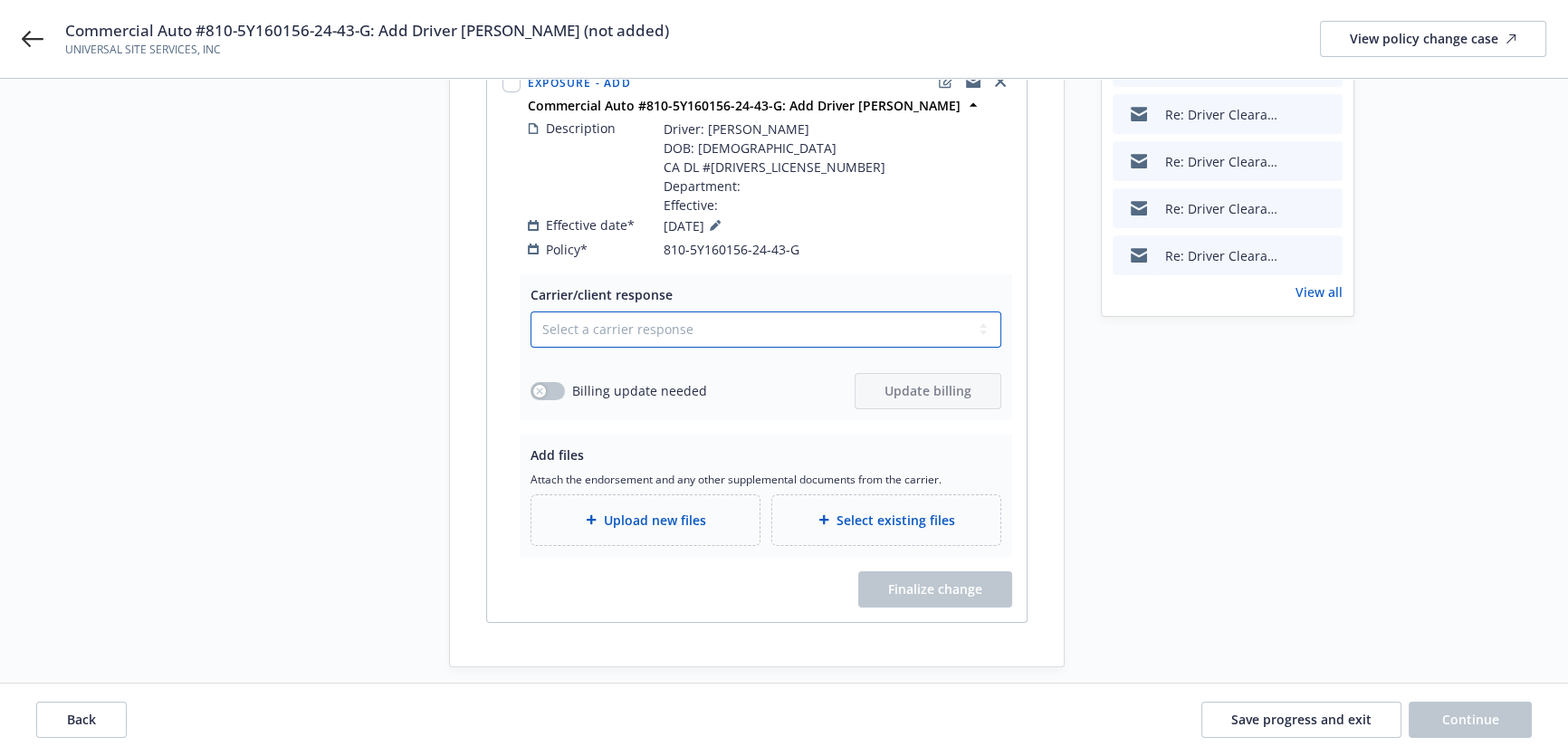
click at [727, 324] on select "Select a carrier response Accepted Accepted with revision No endorsement needed…" at bounding box center [766, 329] width 470 height 36
select select "DECLINED_BY_CLIENT"
click at [531, 347] on select "Select a carrier response Accepted Accepted with revision No endorsement needed…" at bounding box center [766, 329] width 470 height 36
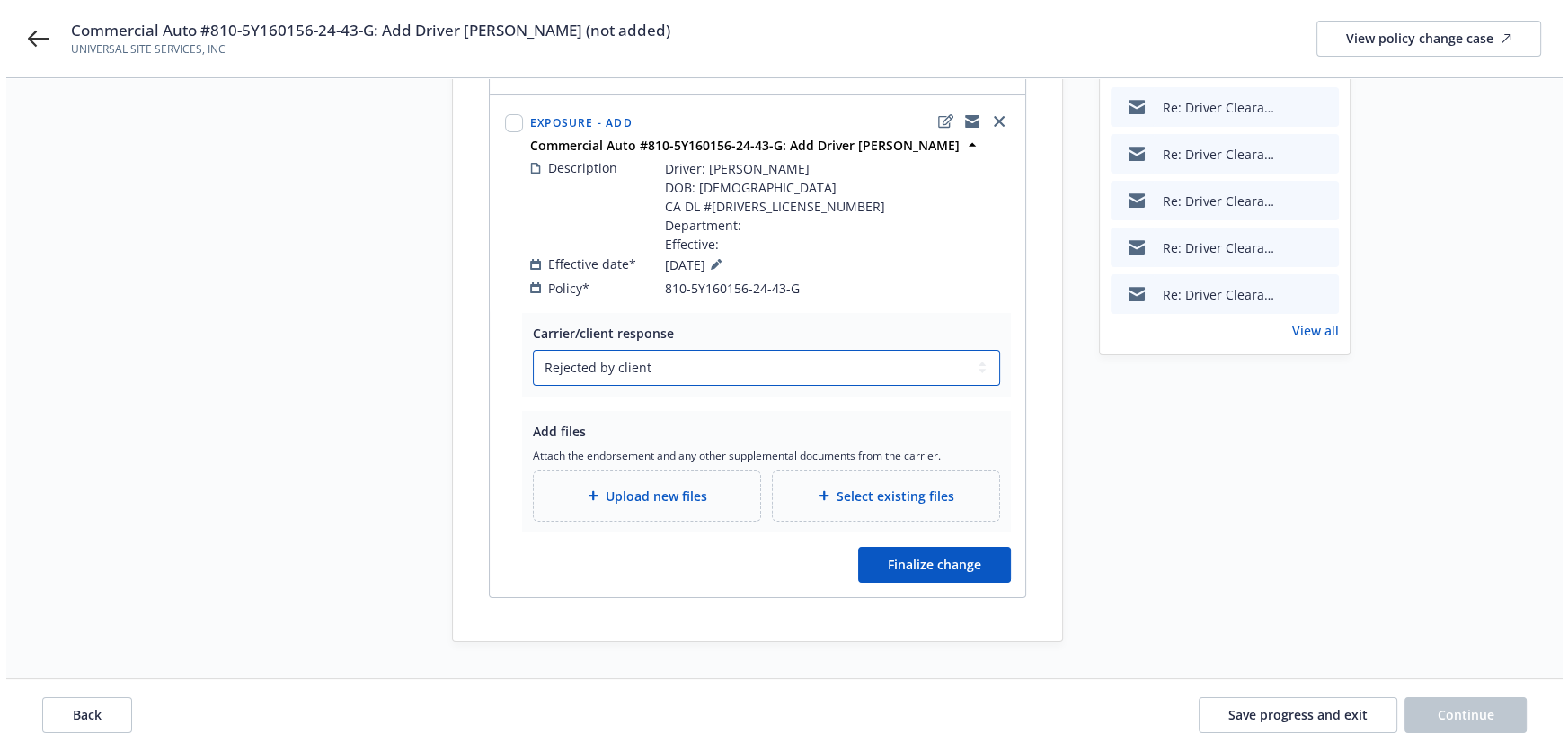
scroll to position [201, 0]
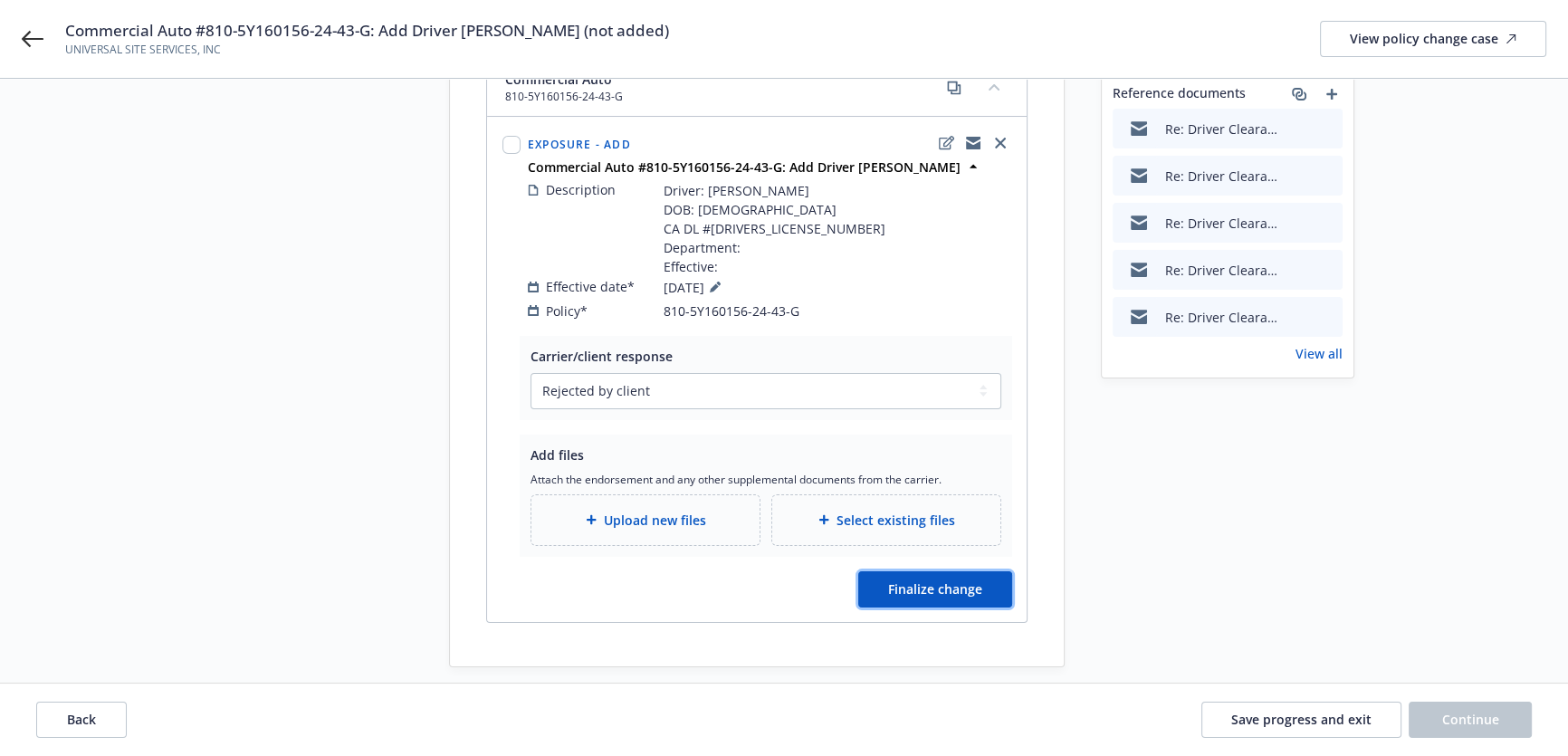
drag, startPoint x: 906, startPoint y: 558, endPoint x: 1235, endPoint y: 355, distance: 386.6
click at [1235, 355] on div "Start request Request details Review request 4 Confirmation 5 Finalize policy c…" at bounding box center [784, 290] width 1525 height 754
click at [935, 580] on span "Finalize change" at bounding box center [935, 589] width 94 height 18
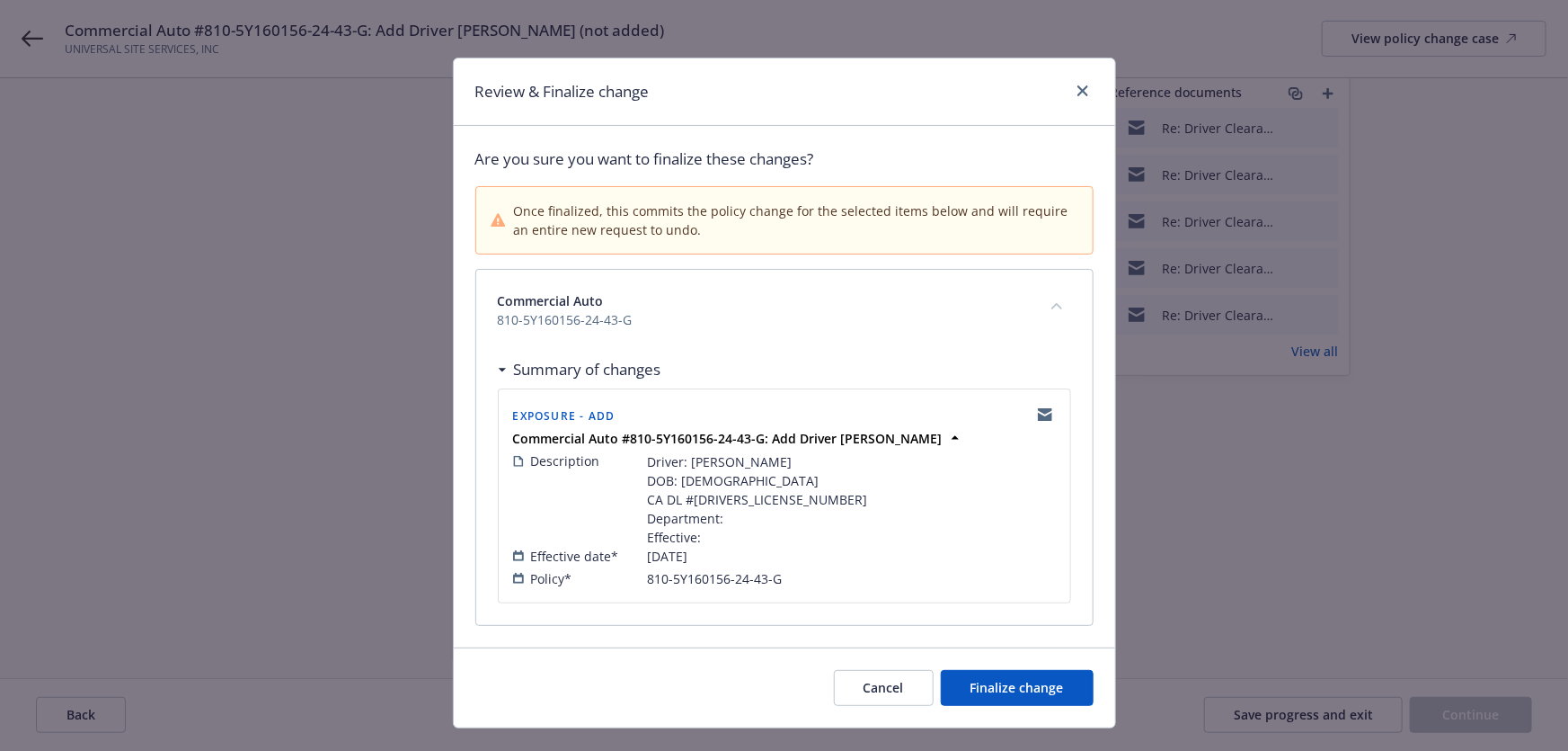
click at [1039, 704] on div "Cancel Finalize change" at bounding box center [784, 687] width 661 height 80
click at [1038, 694] on button "Finalize change" at bounding box center [1017, 687] width 153 height 36
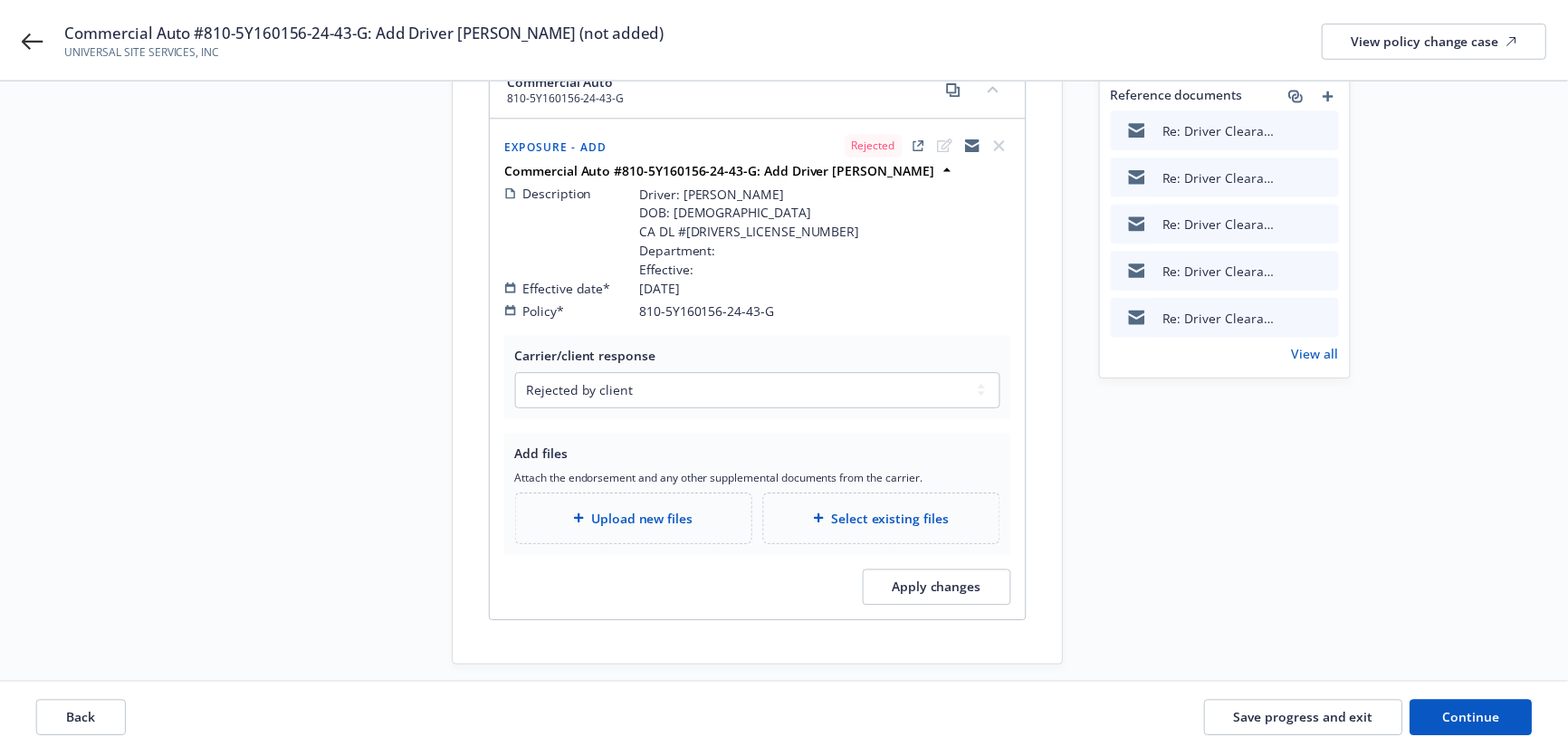
scroll to position [201, 0]
click at [1471, 707] on button "Continue" at bounding box center [1470, 719] width 123 height 36
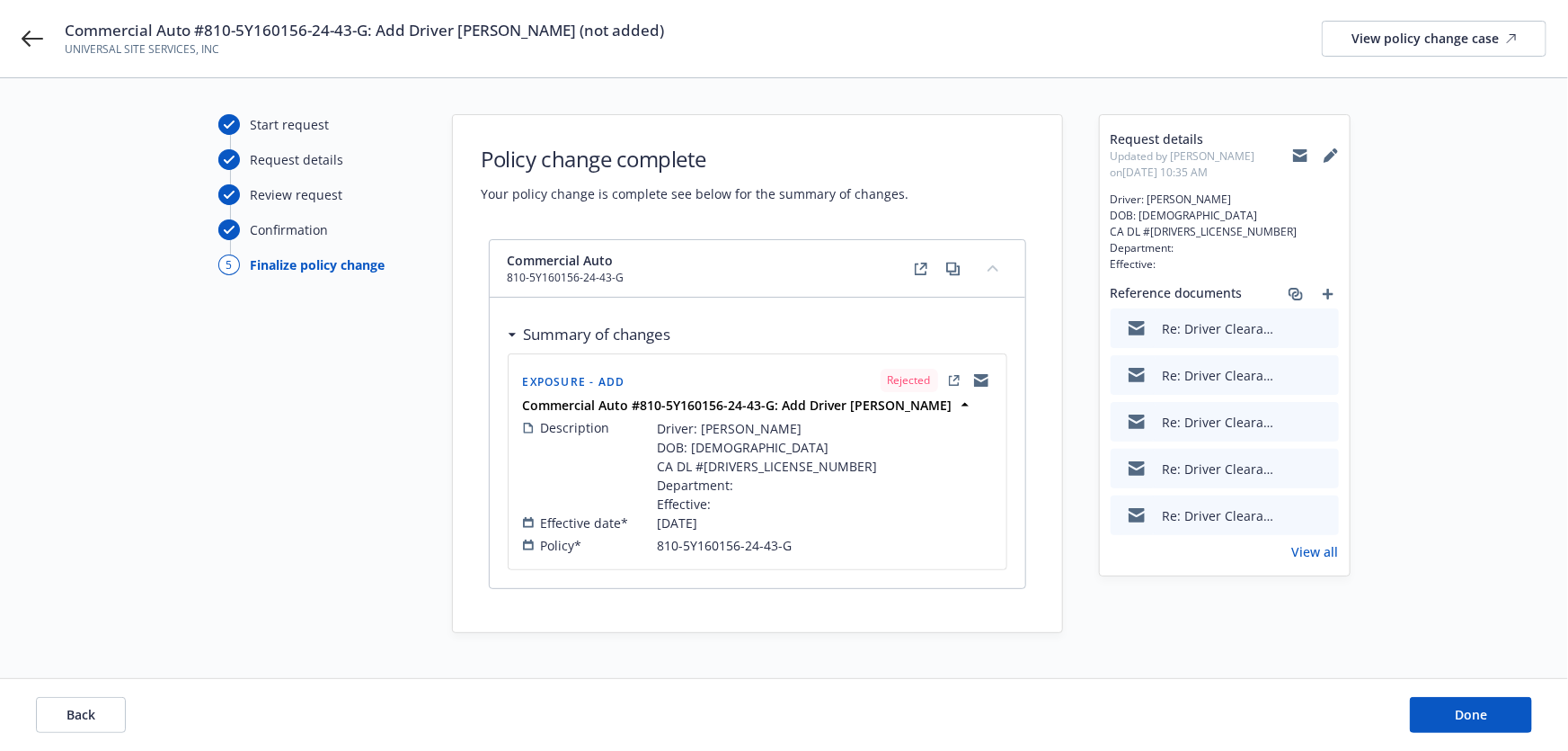
click at [1436, 696] on div "Back Done" at bounding box center [784, 715] width 1568 height 72
click at [1436, 698] on button "Done" at bounding box center [1471, 714] width 122 height 36
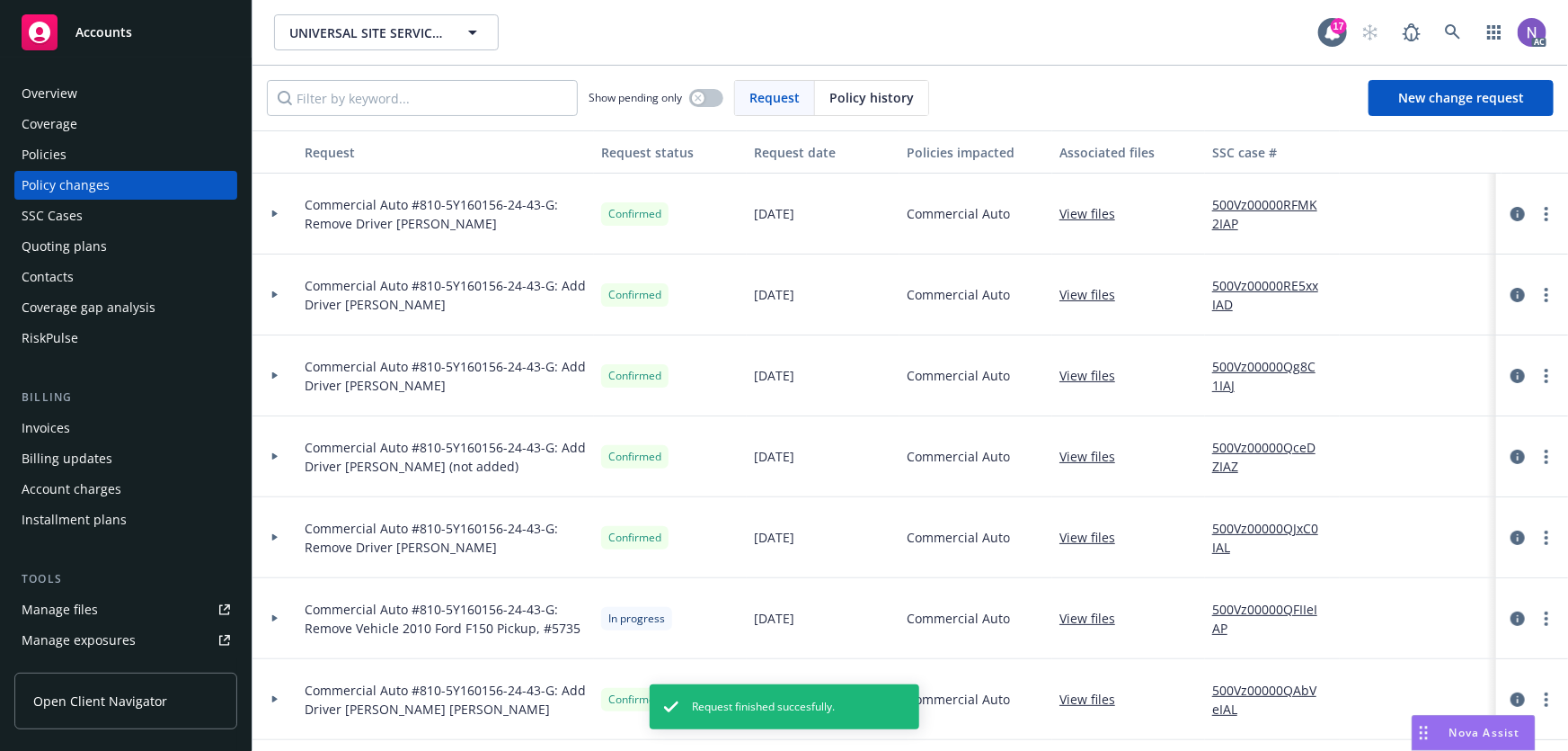
click at [1269, 450] on link "500Vz00000QceDZIAZ" at bounding box center [1273, 456] width 120 height 38
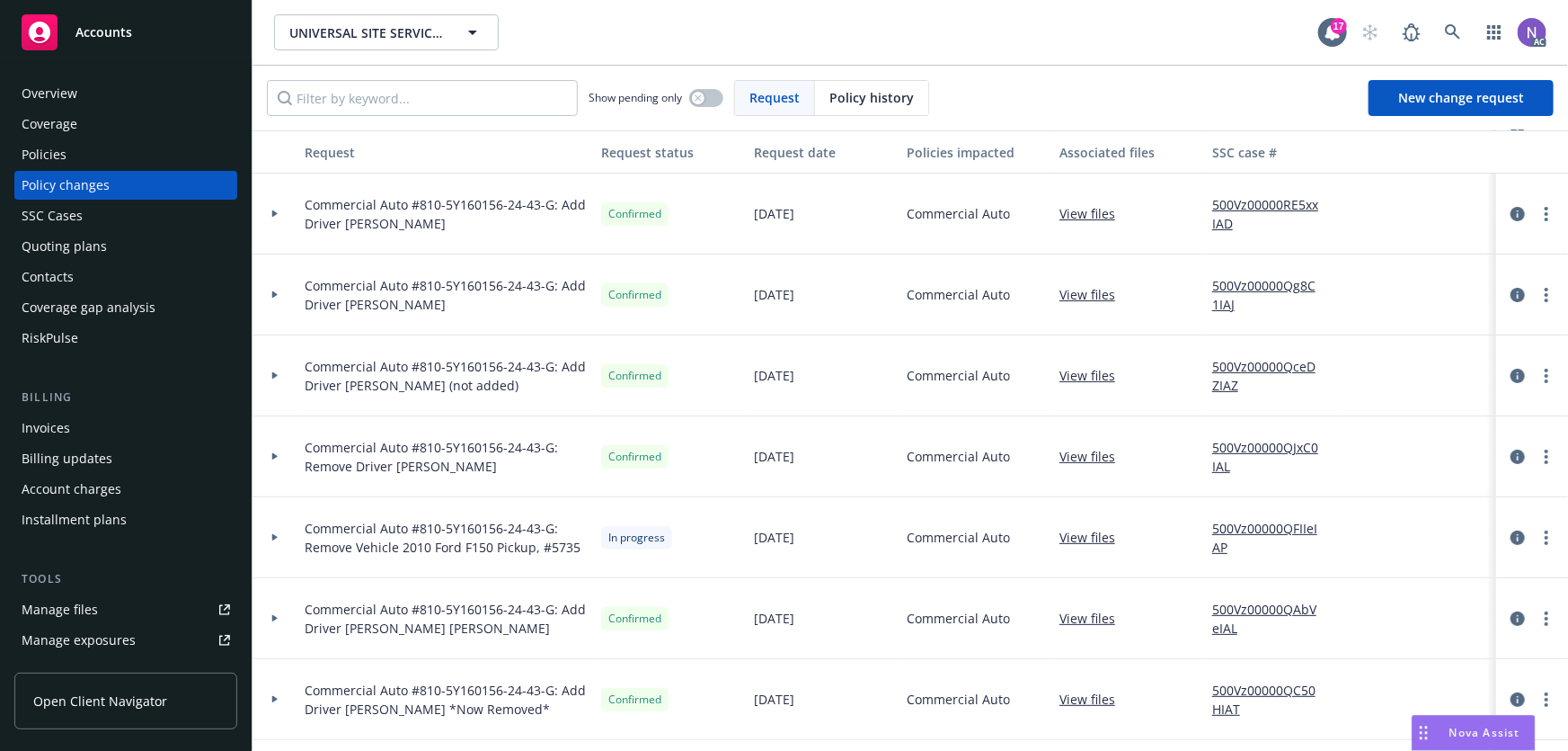
scroll to position [81, 0]
click at [1294, 530] on link "500Vz00000QFIIeIAP" at bounding box center [1273, 537] width 120 height 38
click at [568, 546] on span "Commercial Auto #810-5Y160156-24-43-G: Remove Vehicle 2010 Ford F150 Pickup, #5…" at bounding box center [446, 537] width 282 height 38
copy span "5735"
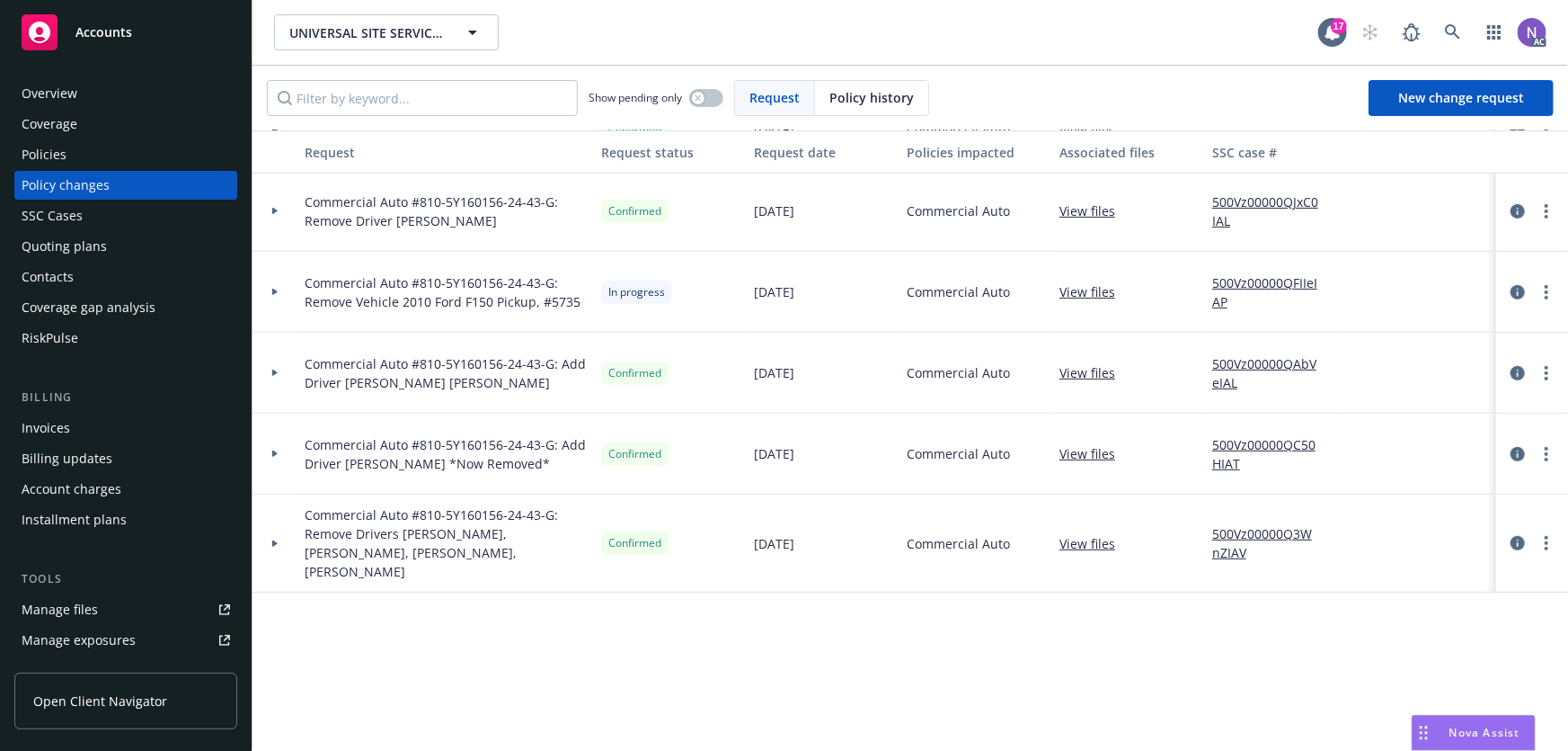
scroll to position [0, 0]
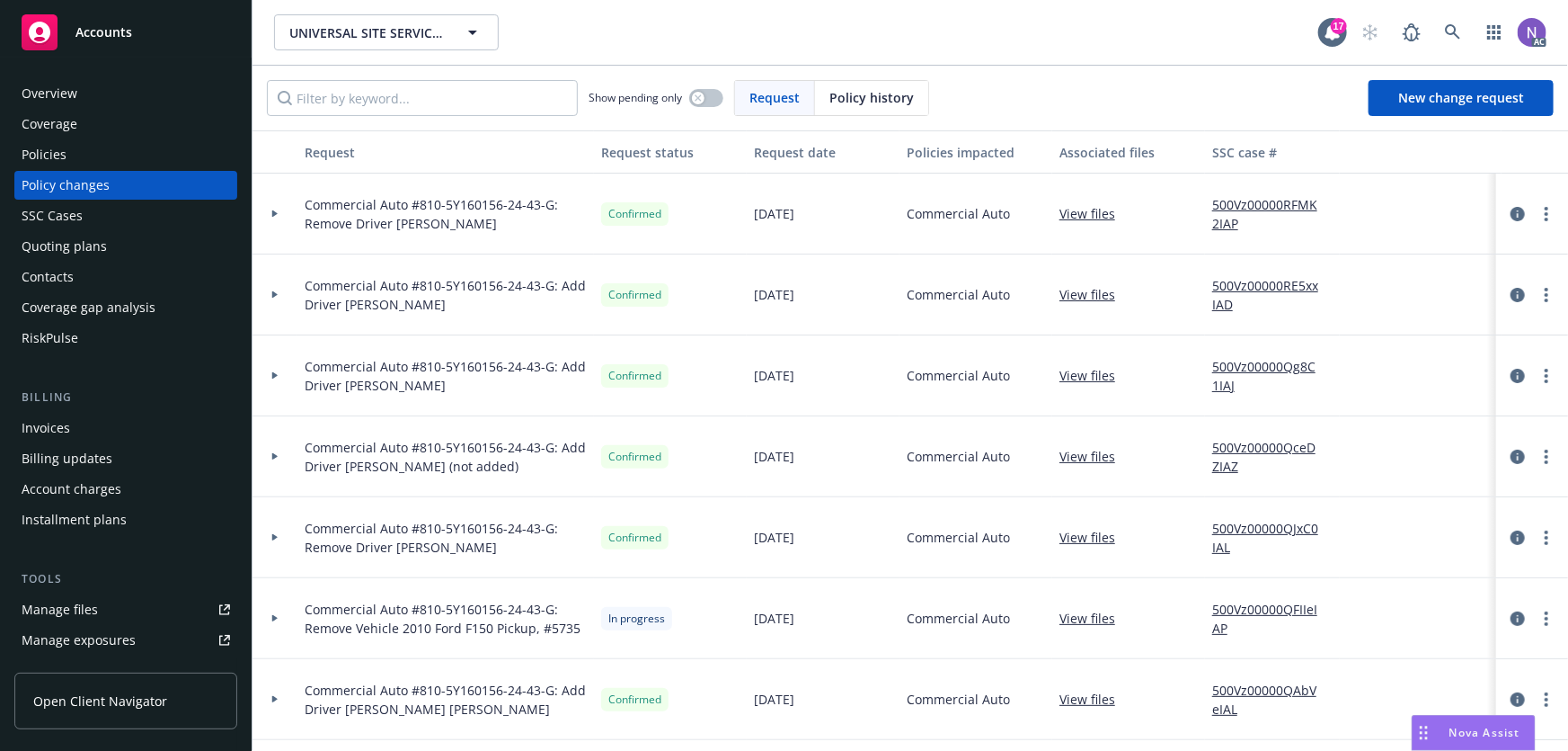
click at [568, 630] on span "Commercial Auto #810-5Y160156-24-43-G: Remove Vehicle 2010 Ford F150 Pickup, #5…" at bounding box center [446, 618] width 282 height 38
click at [567, 630] on span "Commercial Auto #810-5Y160156-24-43-G: Remove Vehicle 2010 Ford F150 Pickup, #5…" at bounding box center [446, 618] width 282 height 38
copy span "5735"
click at [1541, 615] on link "more" at bounding box center [1547, 618] width 21 height 21
click at [1384, 569] on link "Resume workflow" at bounding box center [1402, 556] width 308 height 36
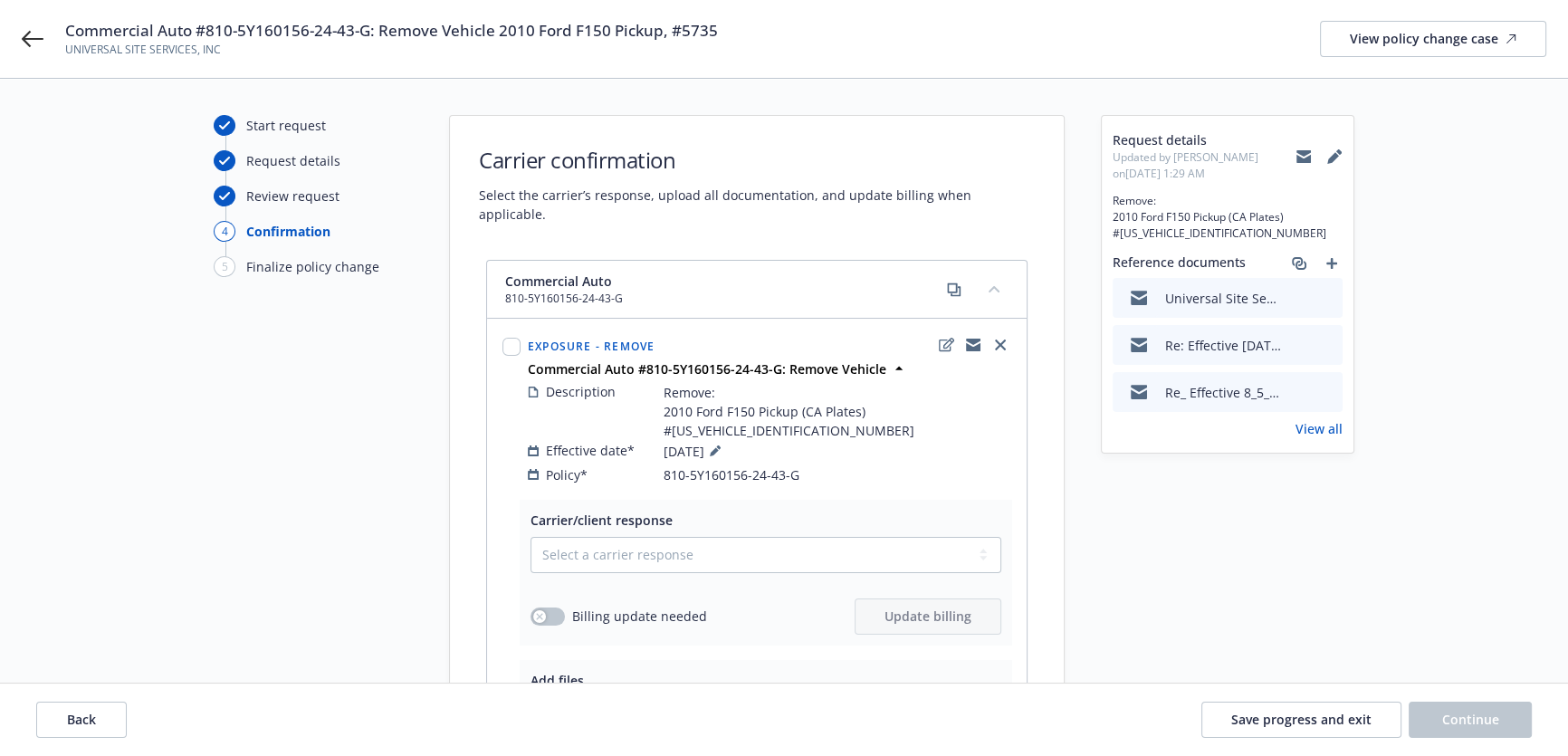
click at [1335, 296] on button "preview file" at bounding box center [1325, 297] width 20 height 17
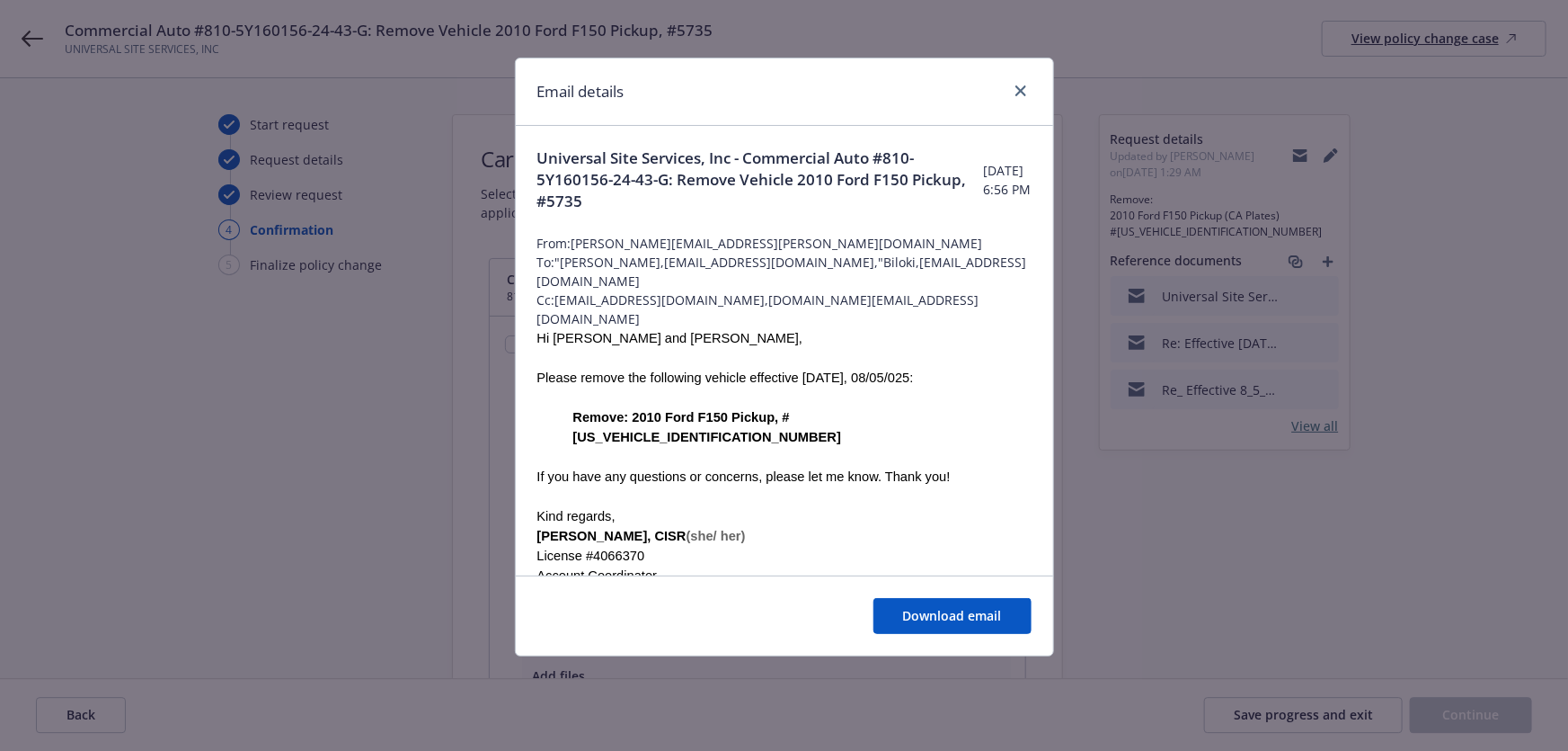
click at [737, 171] on span "Universal Site Services, Inc - Commercial Auto #810-5Y160156-24-43-G: Remove Ve…" at bounding box center [760, 179] width 446 height 65
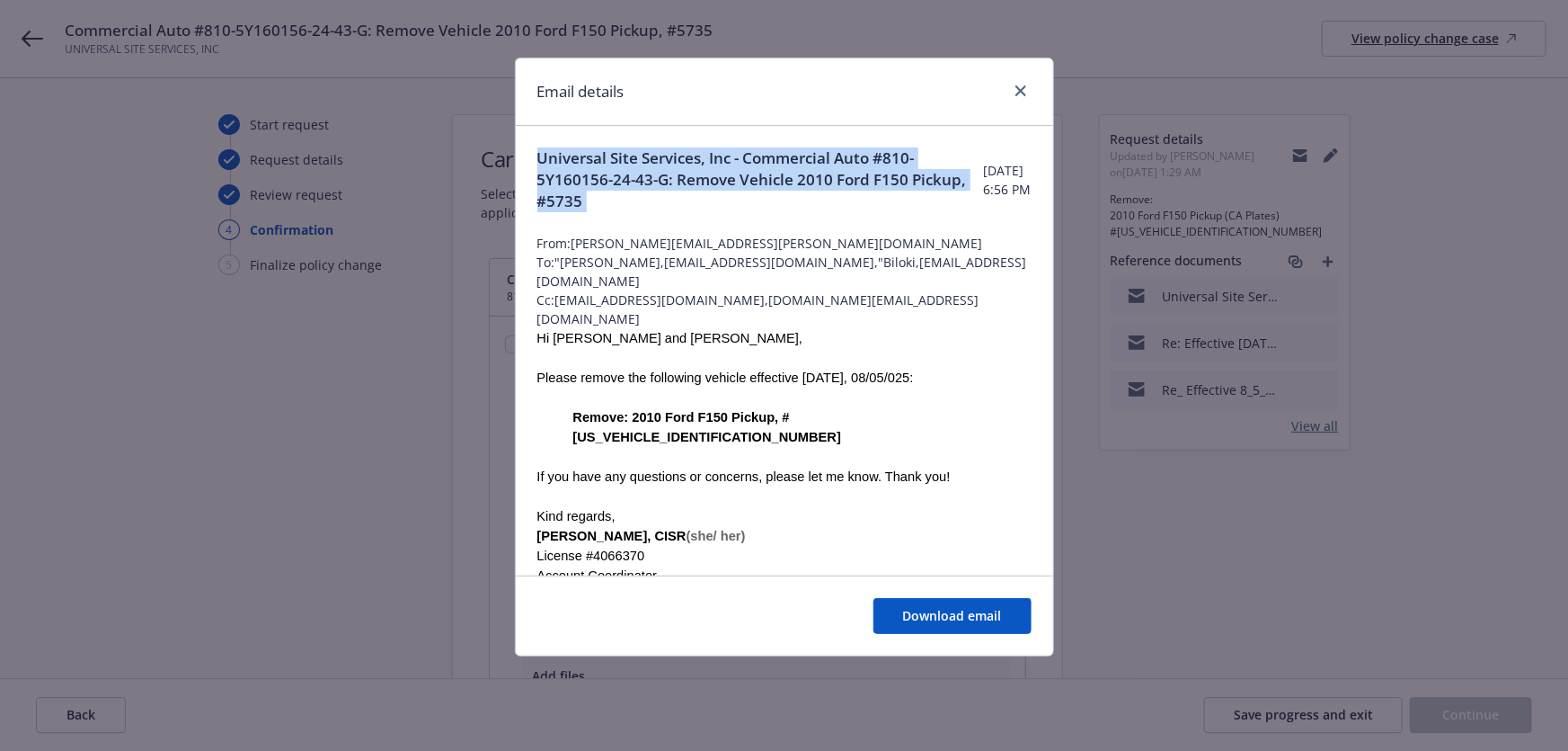
click at [737, 171] on span "Universal Site Services, Inc - Commercial Auto #810-5Y160156-24-43-G: Remove Ve…" at bounding box center [760, 179] width 446 height 65
copy span "Universal Site Services, Inc - Commercial Auto #810-5Y160156-24-43-G: Remove Ve…"
